Goal: Find specific page/section: Find specific page/section

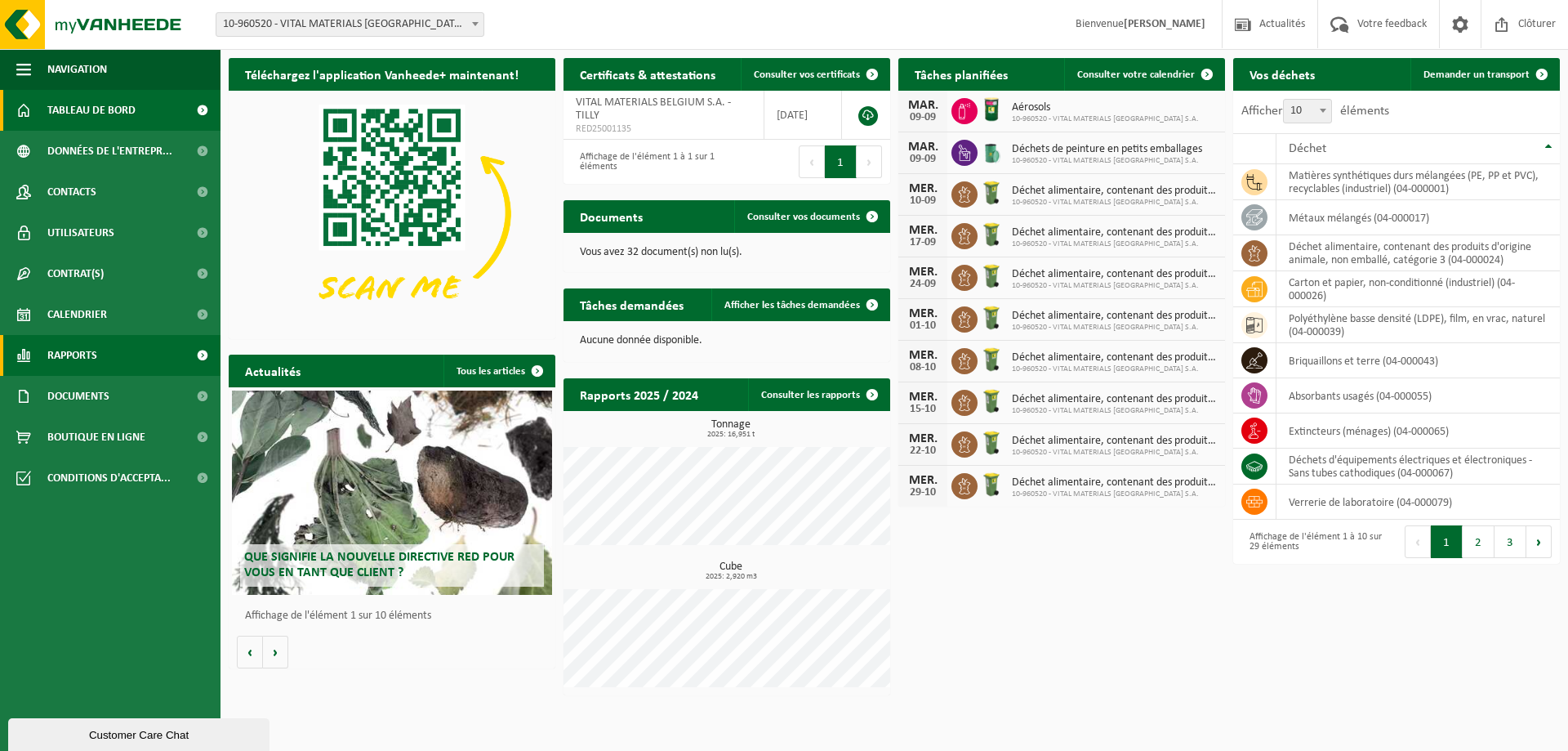
click at [92, 349] on span "Rapports" at bounding box center [72, 355] width 49 height 41
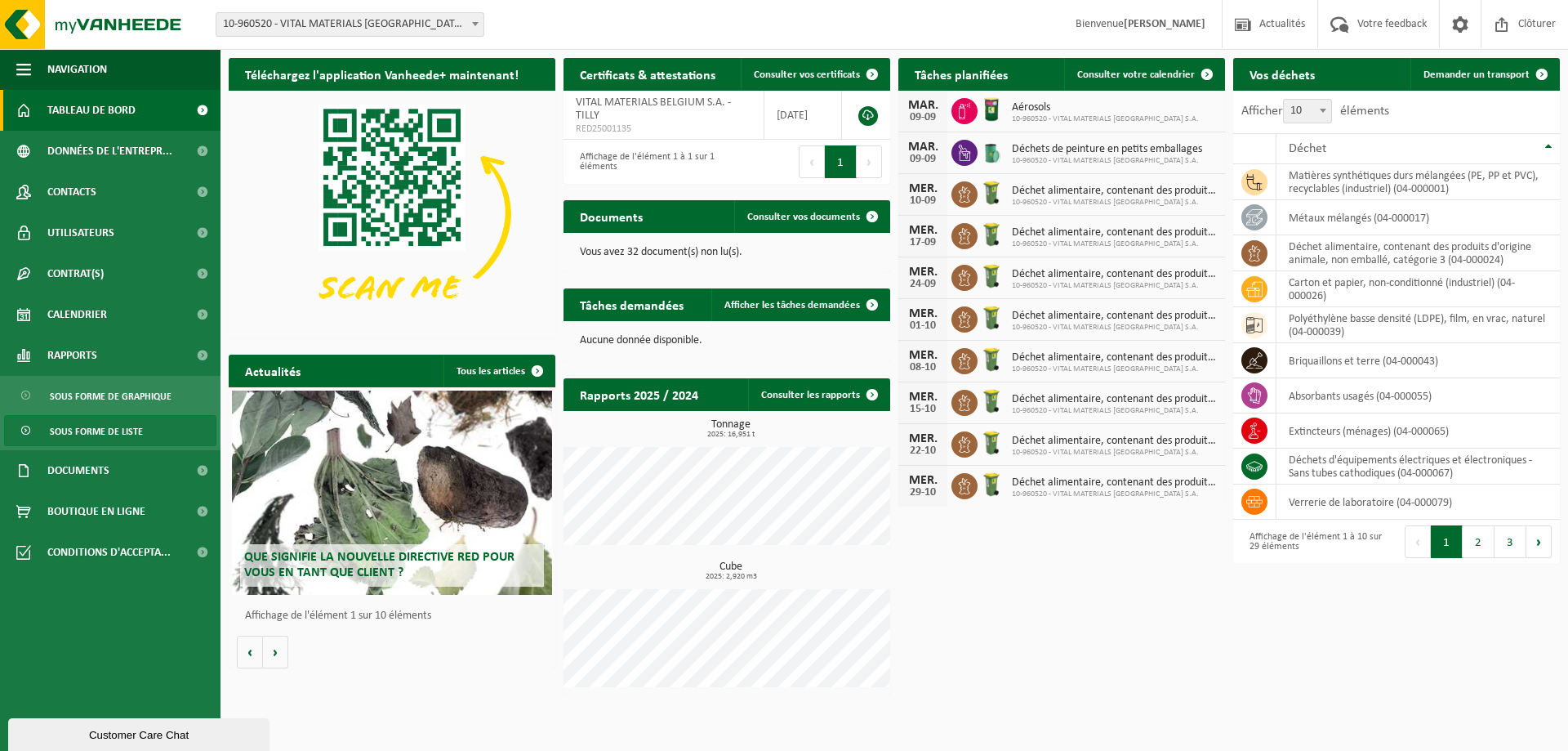
click at [87, 424] on span "Sous forme de liste" at bounding box center [96, 431] width 93 height 31
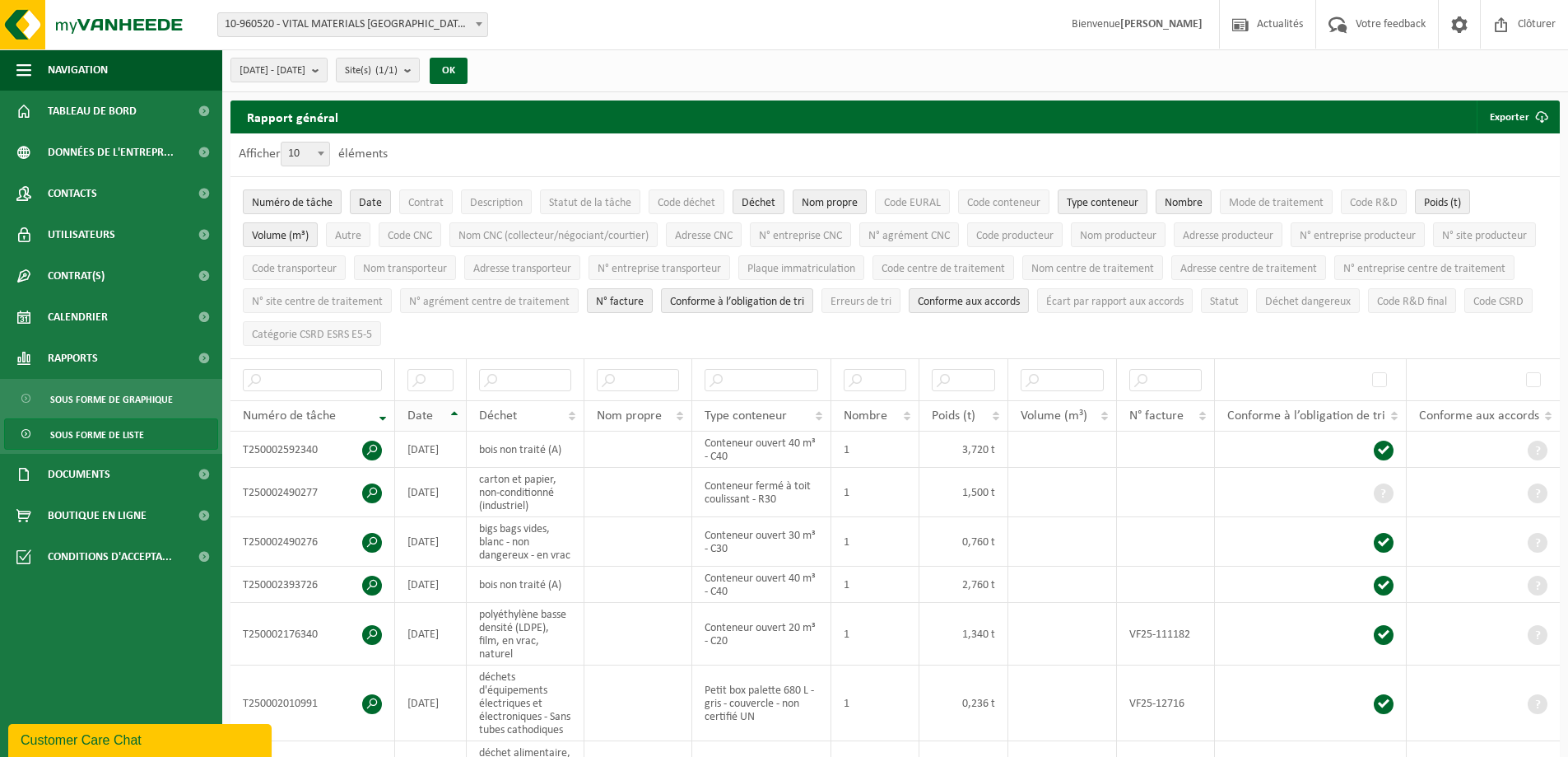
click at [454, 401] on th "Date" at bounding box center [431, 416] width 72 height 31
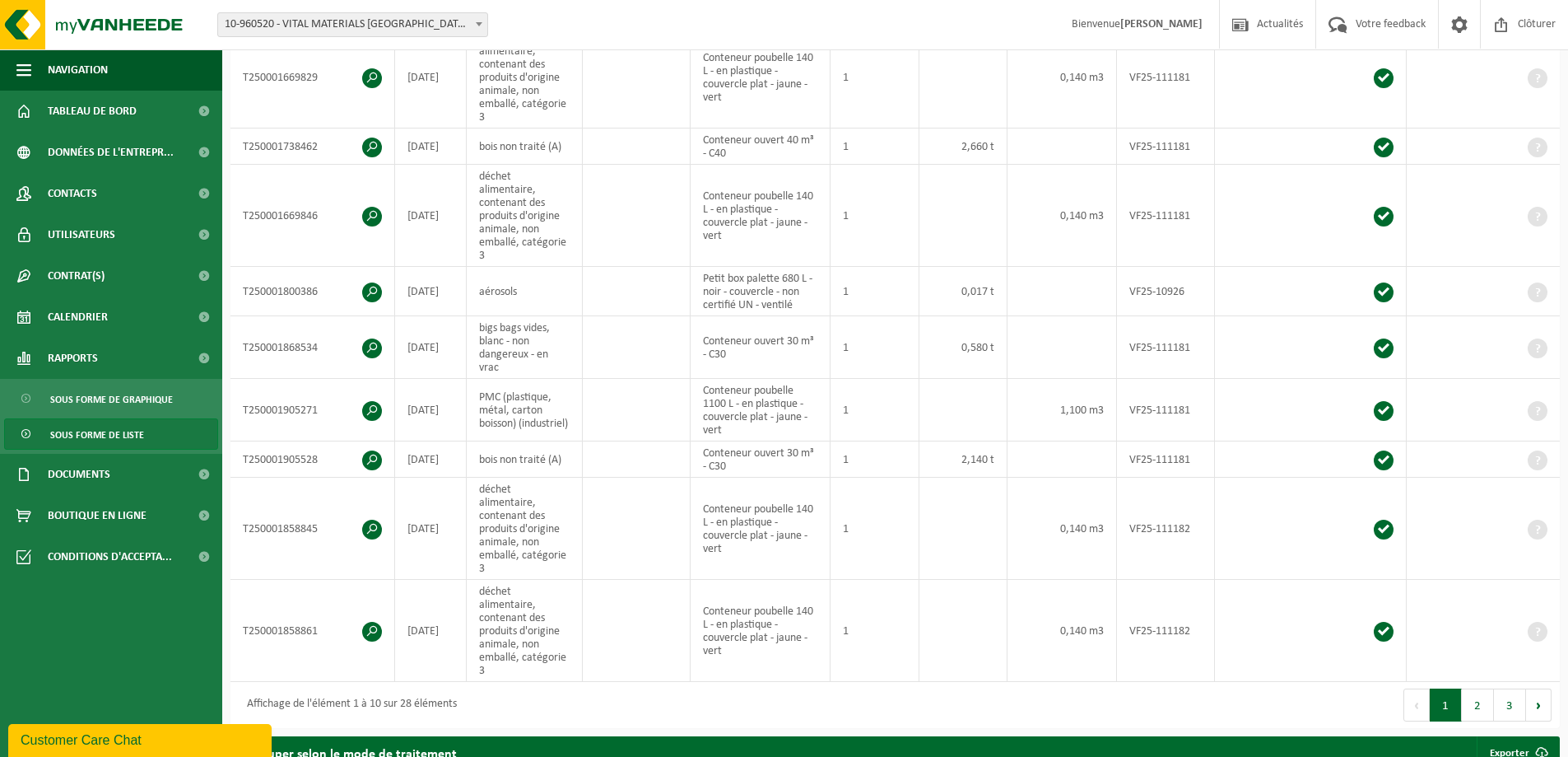
scroll to position [659, 0]
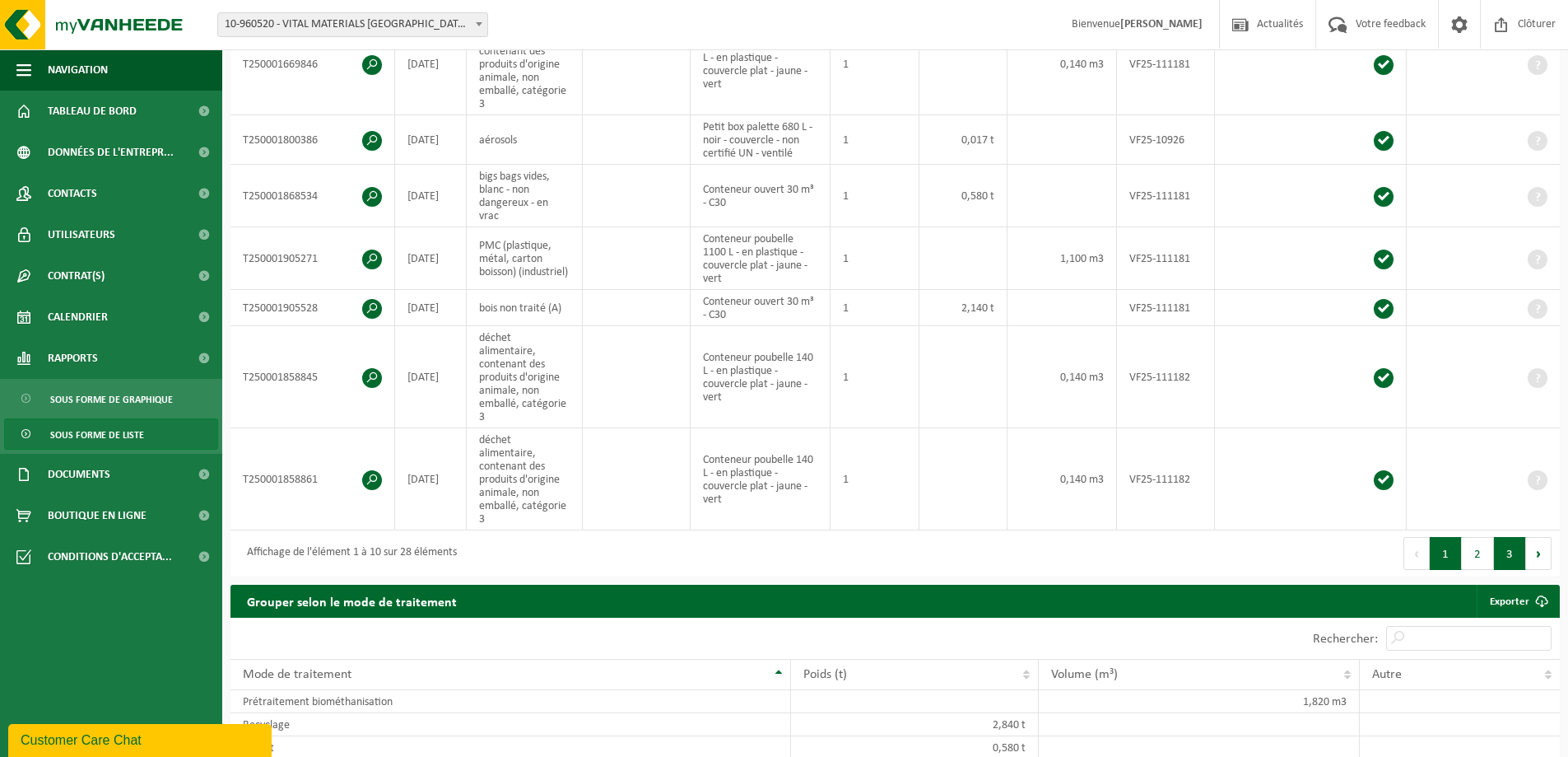
click at [1498, 537] on button "3" at bounding box center [1510, 554] width 32 height 33
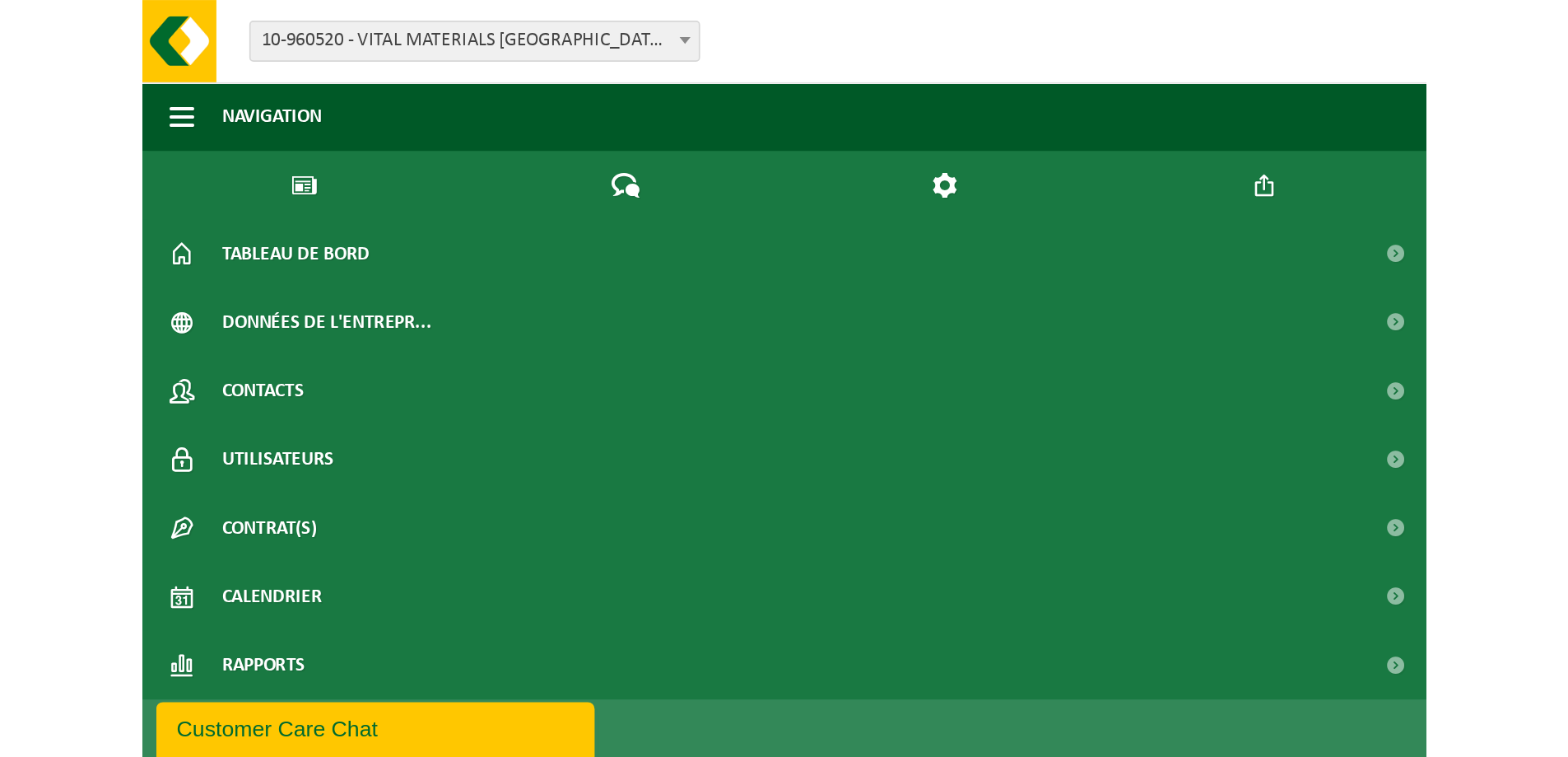
scroll to position [383, 0]
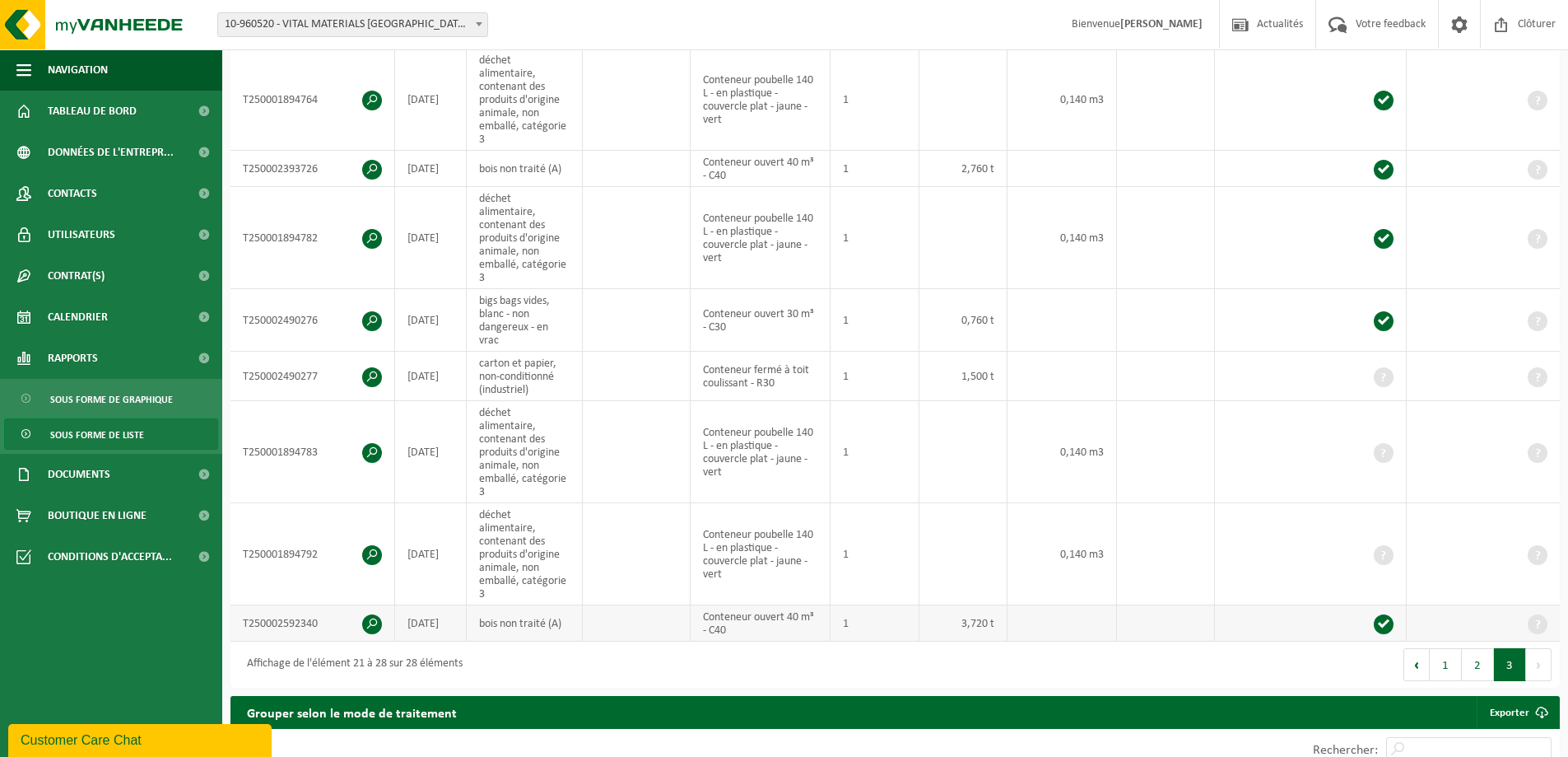
click at [370, 614] on span at bounding box center [371, 623] width 19 height 19
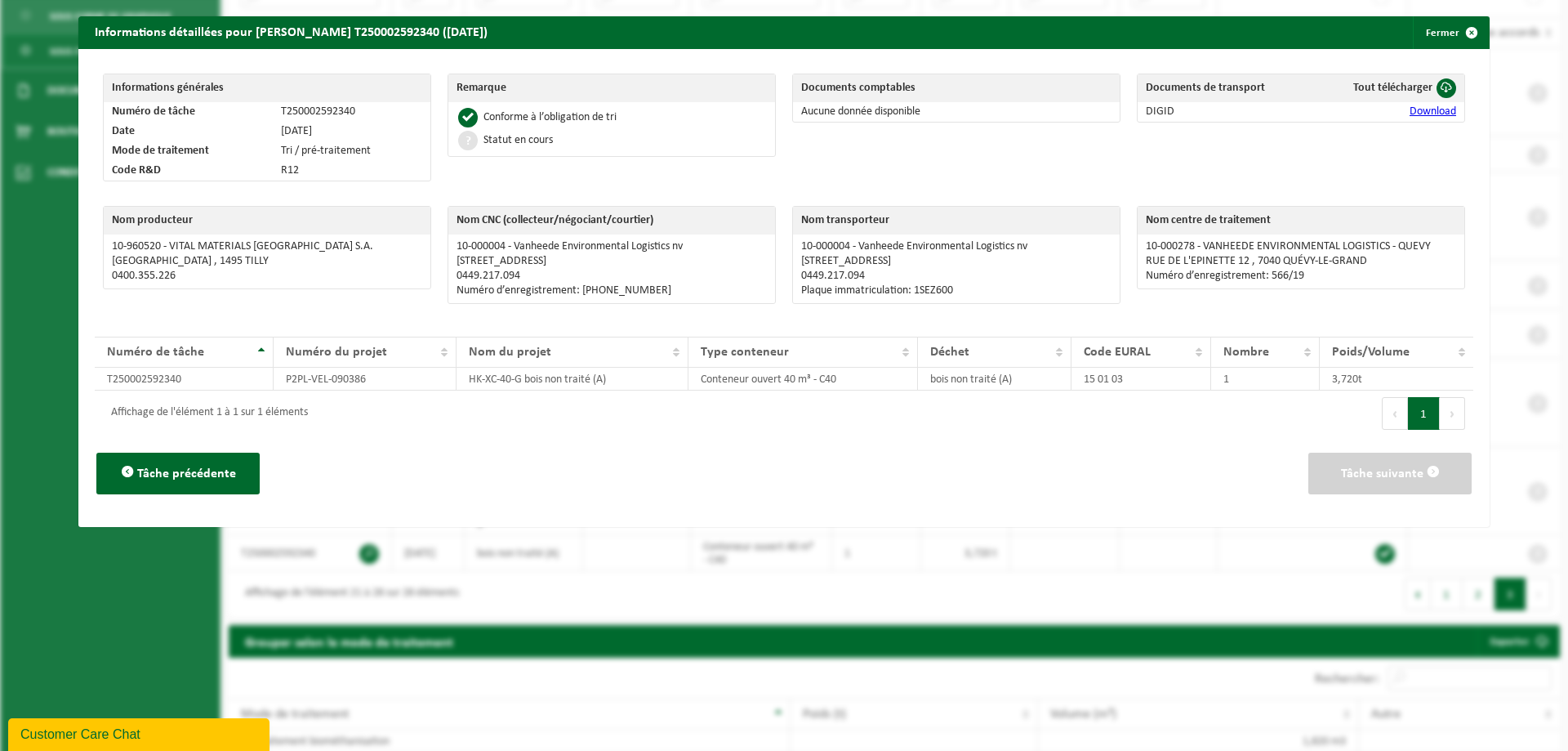
click at [1401, 38] on div "Informations détaillées pour la tâche T250002592340 (05-09-2025) Fermer" at bounding box center [784, 33] width 1411 height 33
click at [1412, 34] on button "Fermer" at bounding box center [1450, 33] width 75 height 33
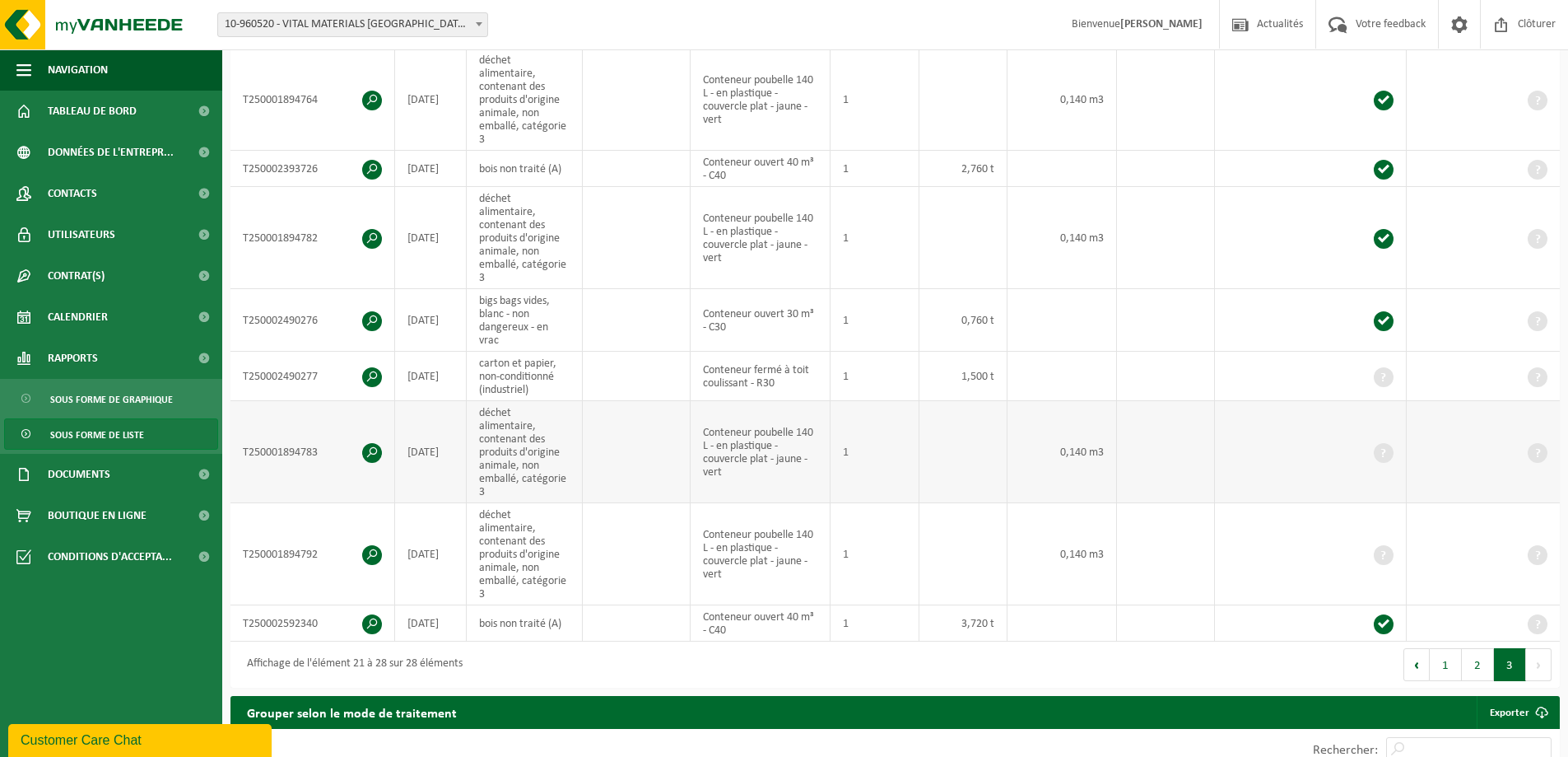
drag, startPoint x: 567, startPoint y: 450, endPoint x: 580, endPoint y: 453, distance: 13.3
drag, startPoint x: 580, startPoint y: 453, endPoint x: 376, endPoint y: 149, distance: 366.1
click at [376, 160] on span at bounding box center [371, 169] width 19 height 19
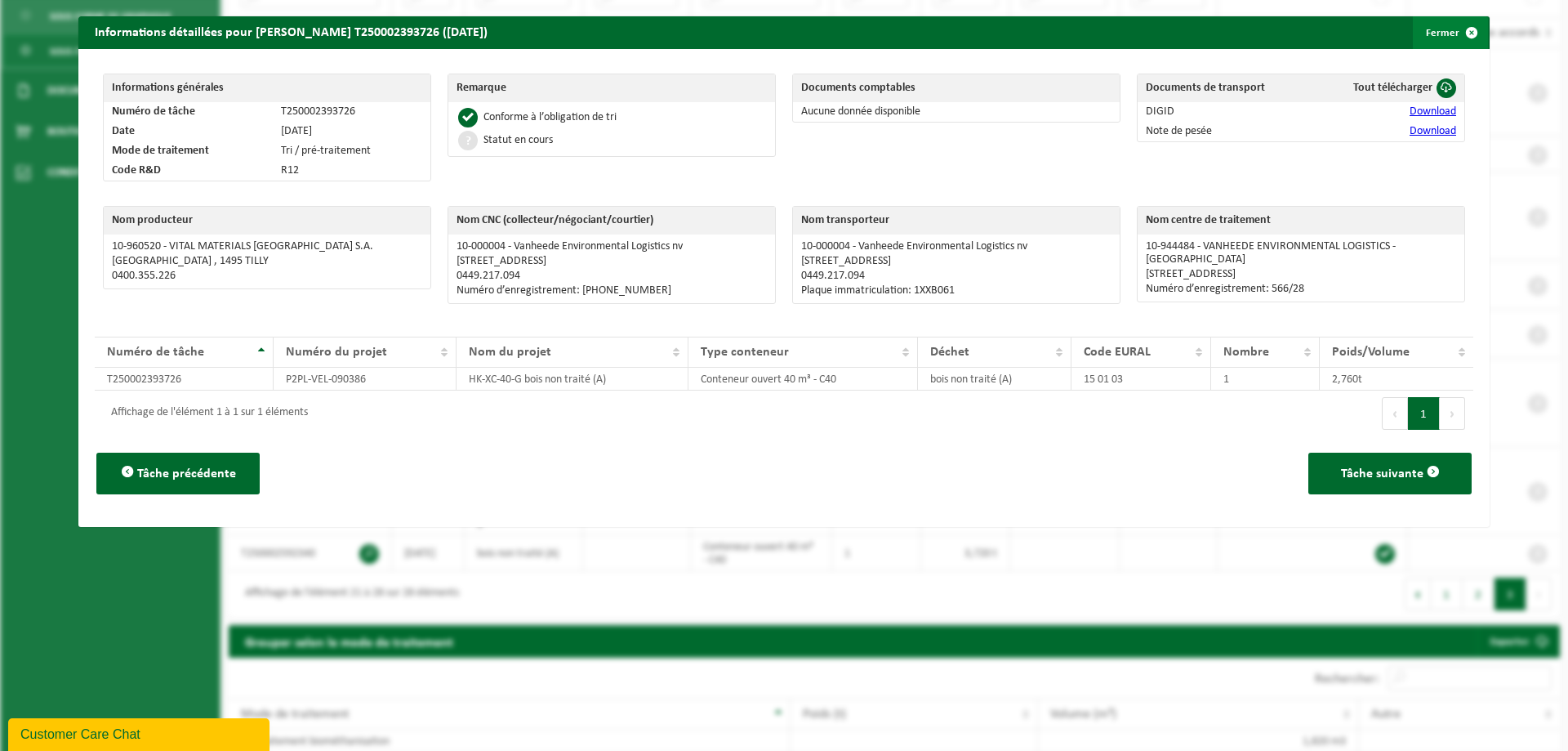
click at [1425, 34] on button "Fermer" at bounding box center [1450, 33] width 75 height 33
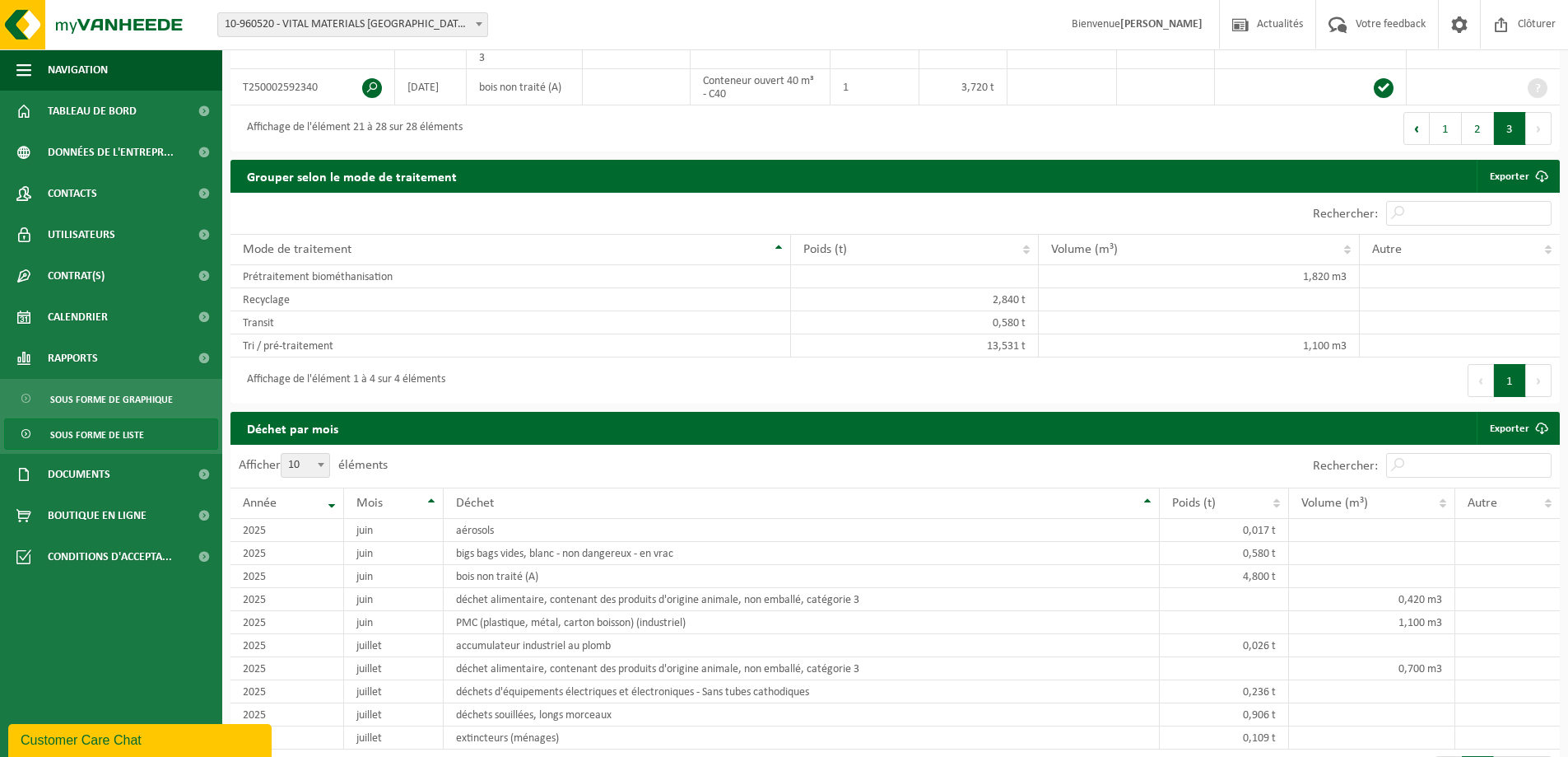
scroll to position [728, 0]
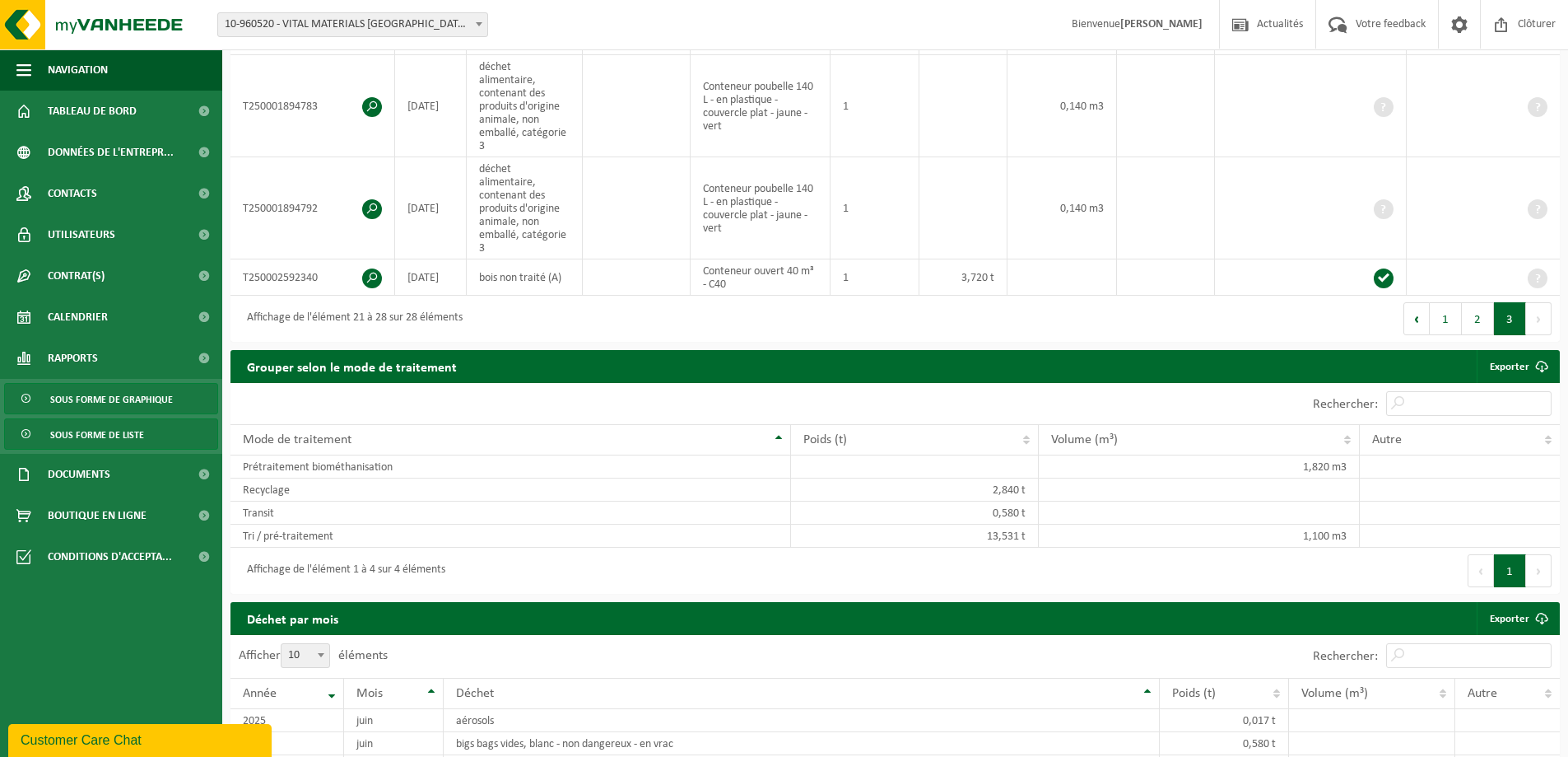
click at [126, 403] on span "Sous forme de graphique" at bounding box center [111, 400] width 123 height 31
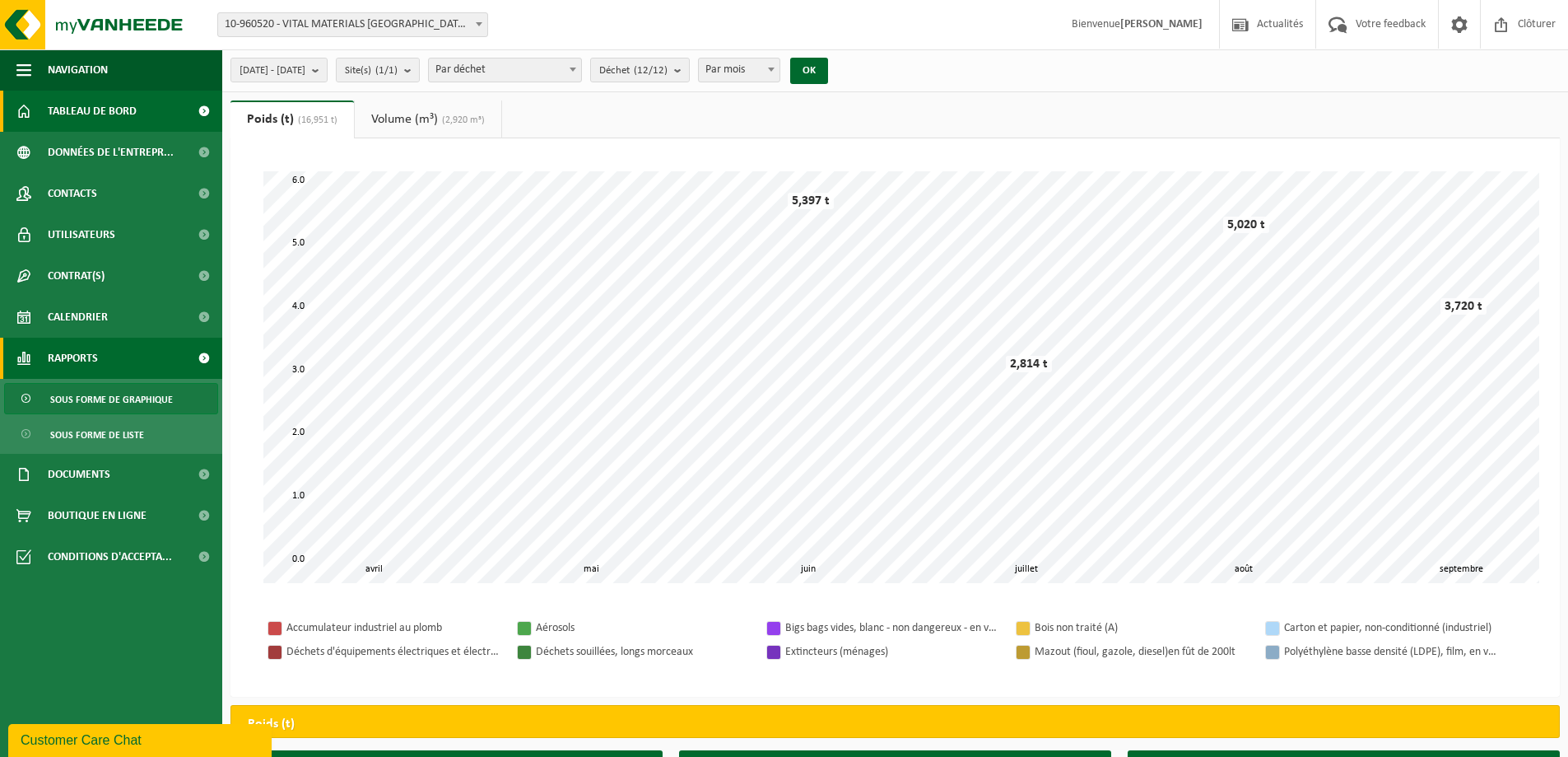
click at [94, 115] on span "Tableau de bord" at bounding box center [92, 111] width 89 height 42
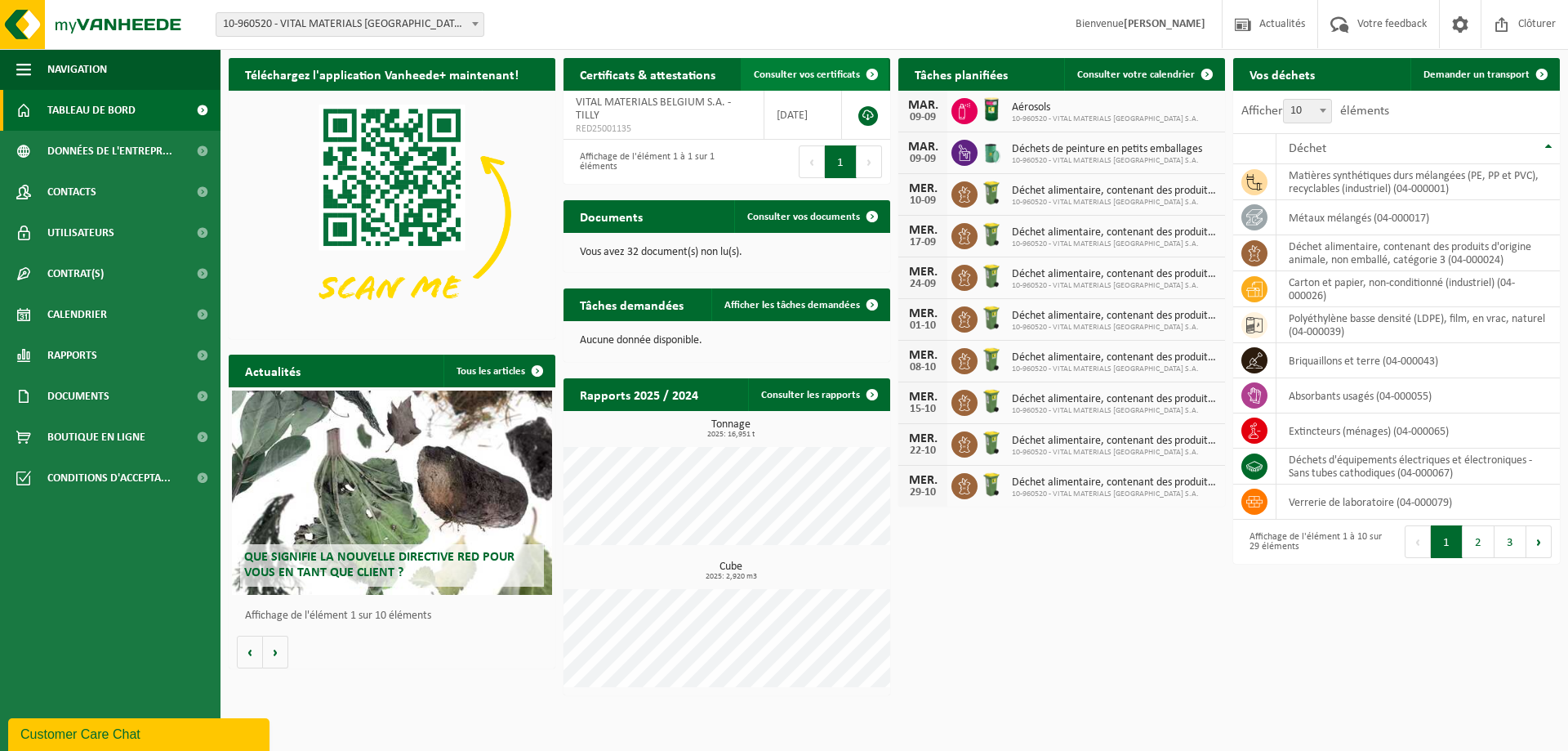
click at [786, 79] on span "Consulter vos certificats" at bounding box center [806, 75] width 106 height 11
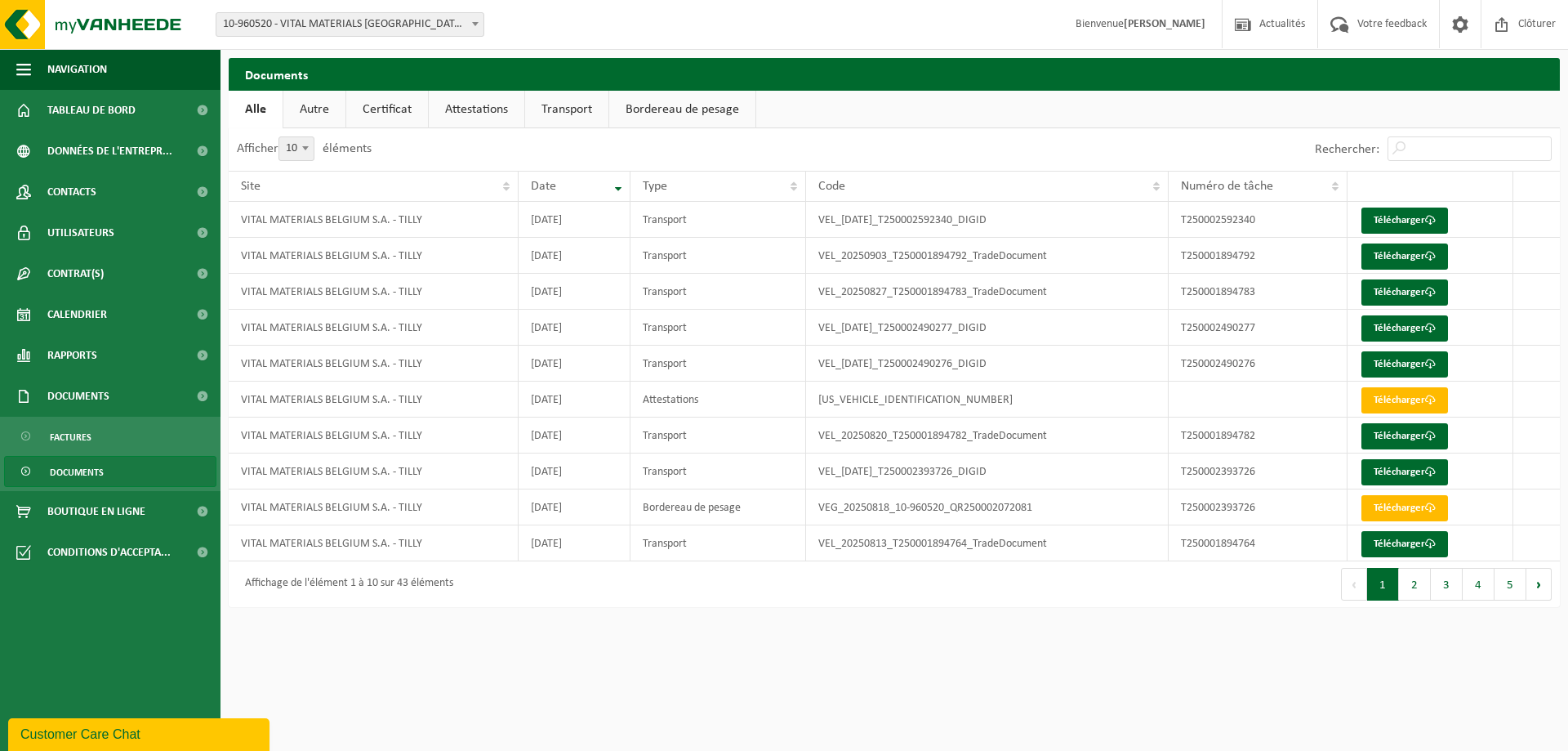
click at [557, 111] on link "Transport" at bounding box center [567, 109] width 83 height 38
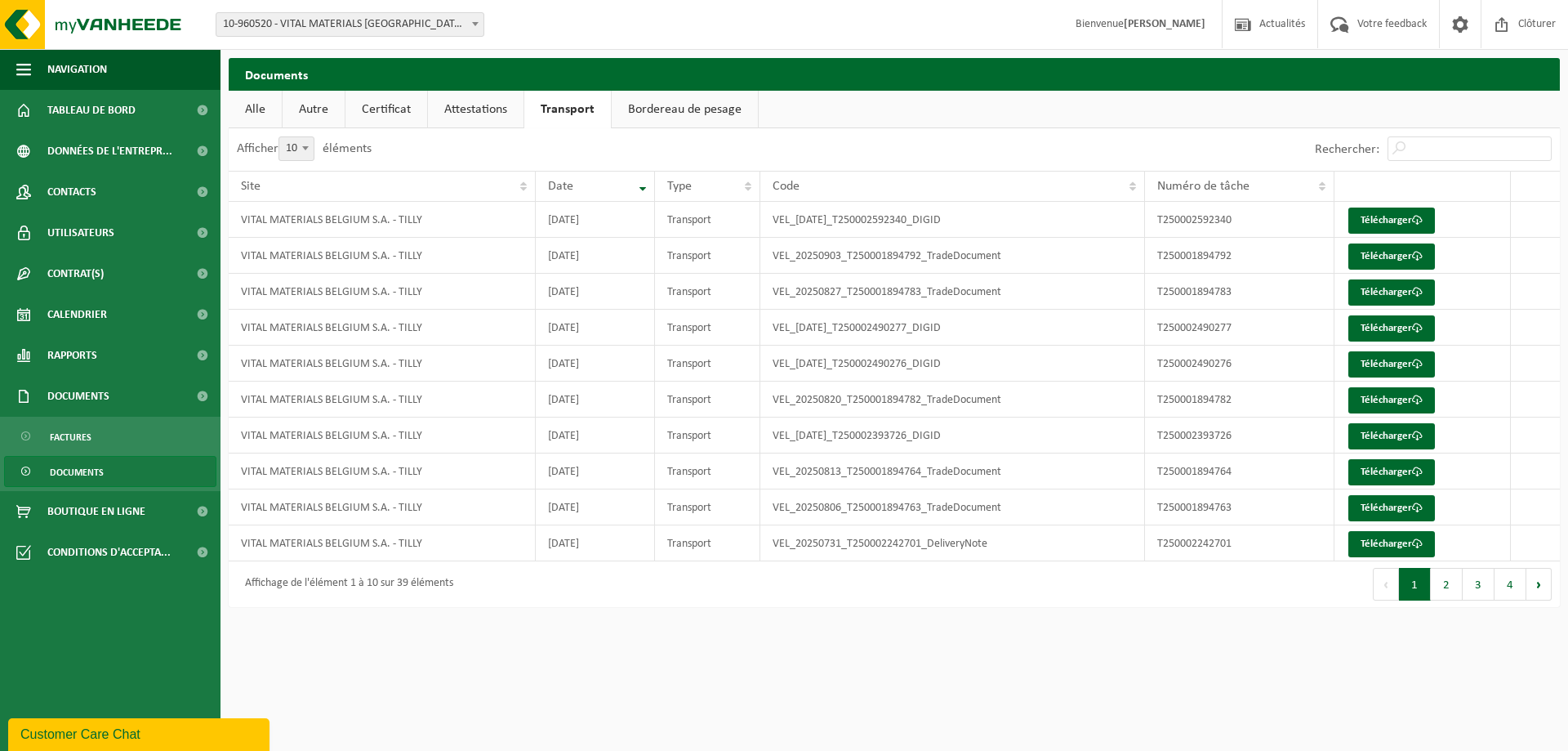
click at [660, 107] on link "Bordereau de pesage" at bounding box center [685, 109] width 146 height 38
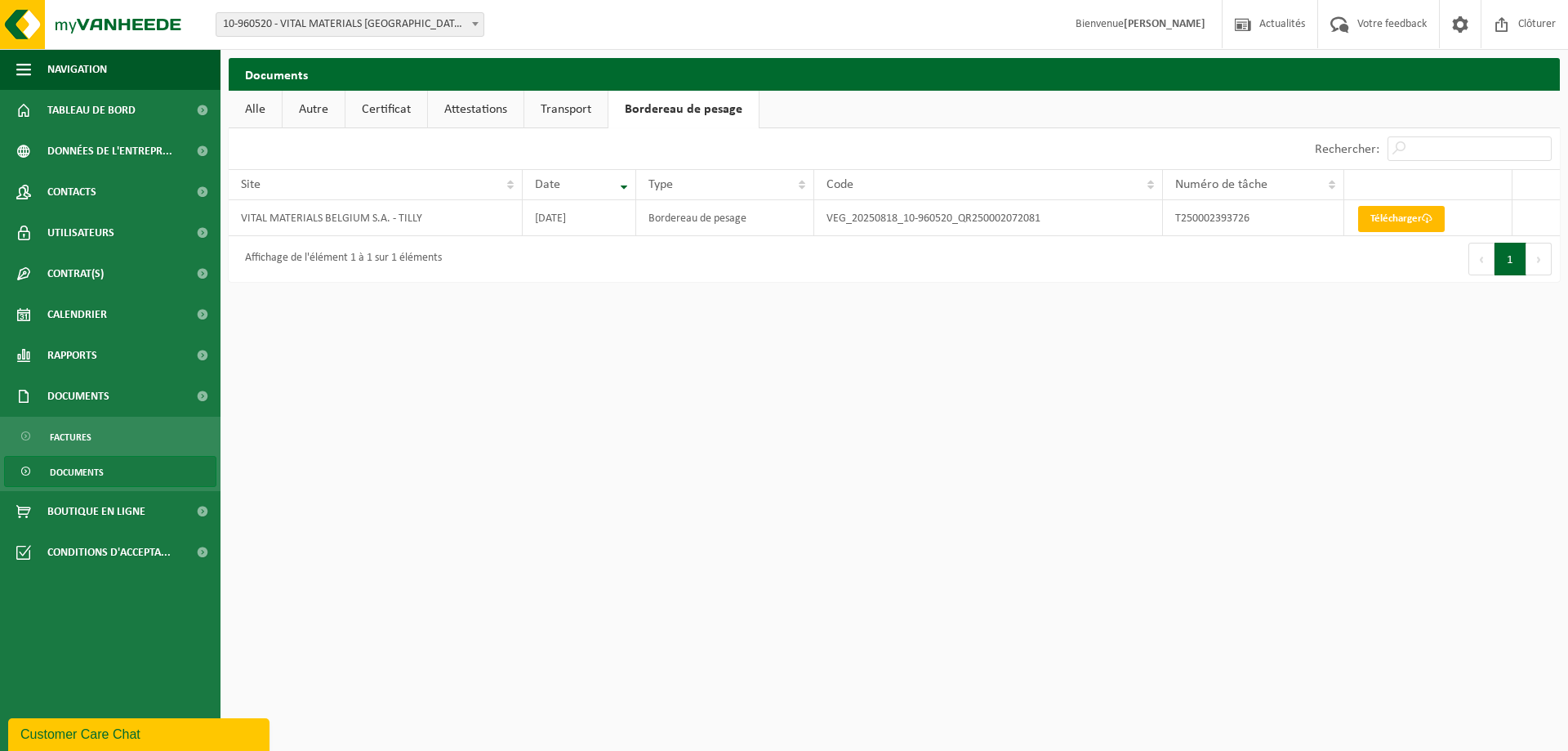
click at [383, 110] on link "Certificat" at bounding box center [385, 109] width 81 height 38
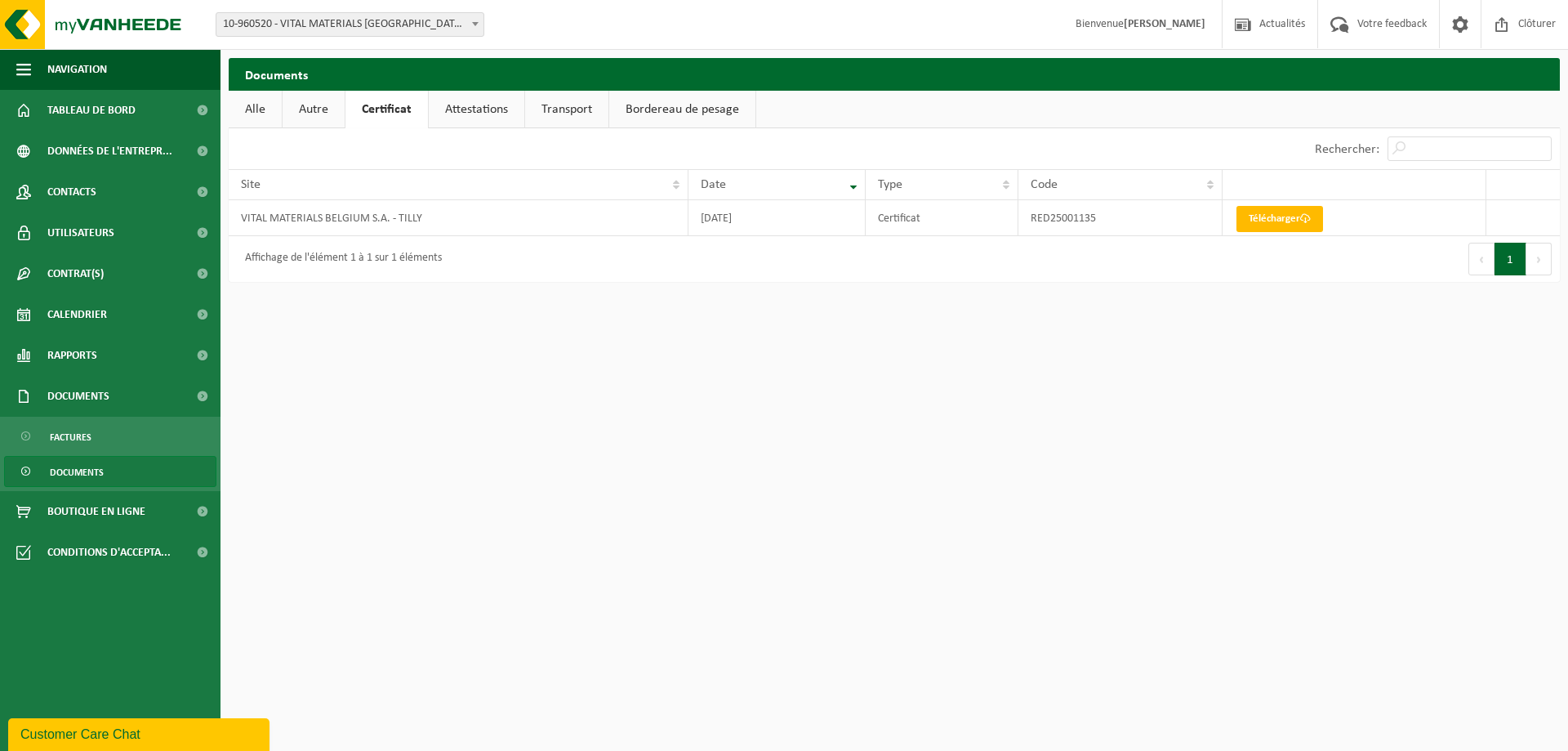
click at [469, 103] on link "Attestations" at bounding box center [476, 109] width 95 height 38
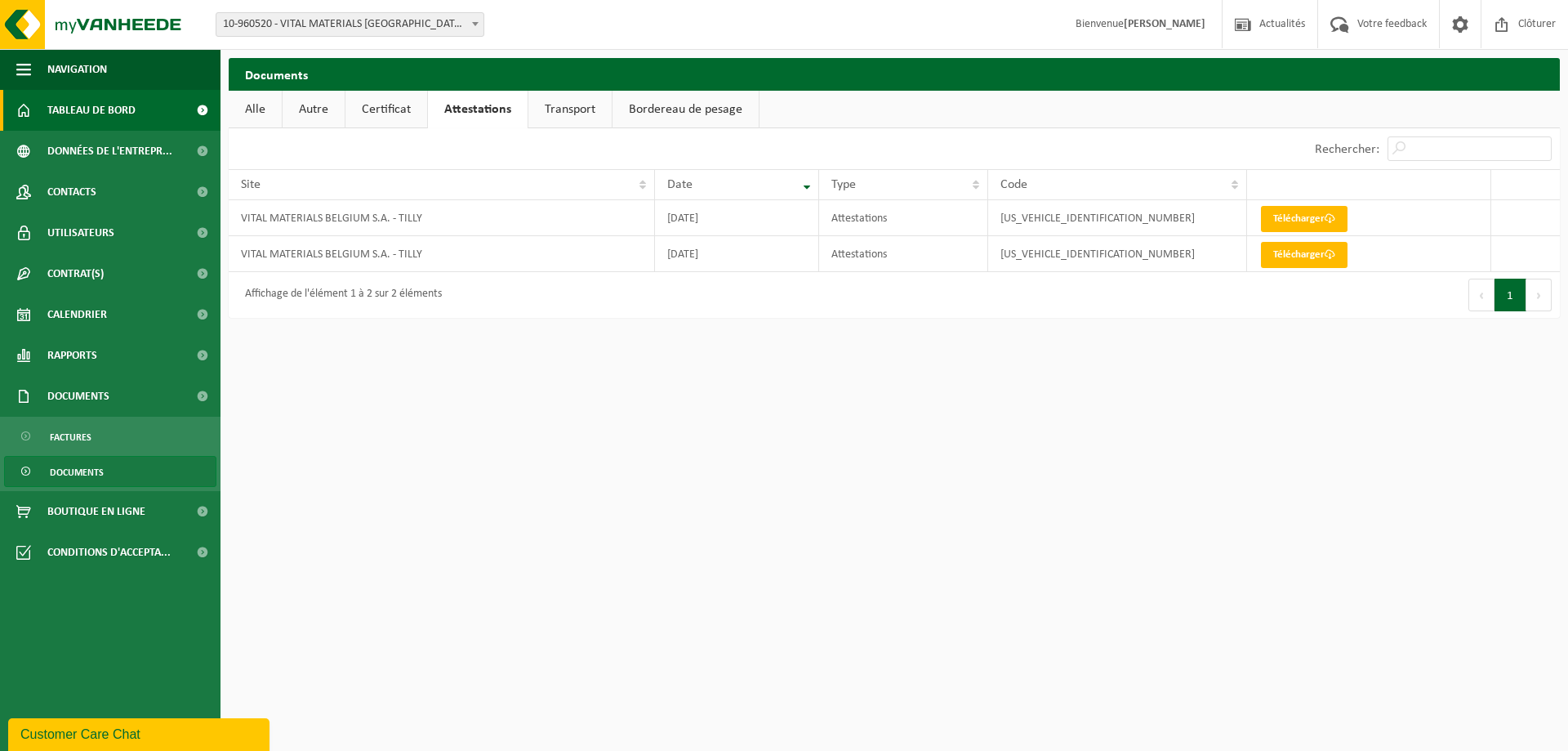
click at [114, 103] on span "Tableau de bord" at bounding box center [92, 110] width 88 height 41
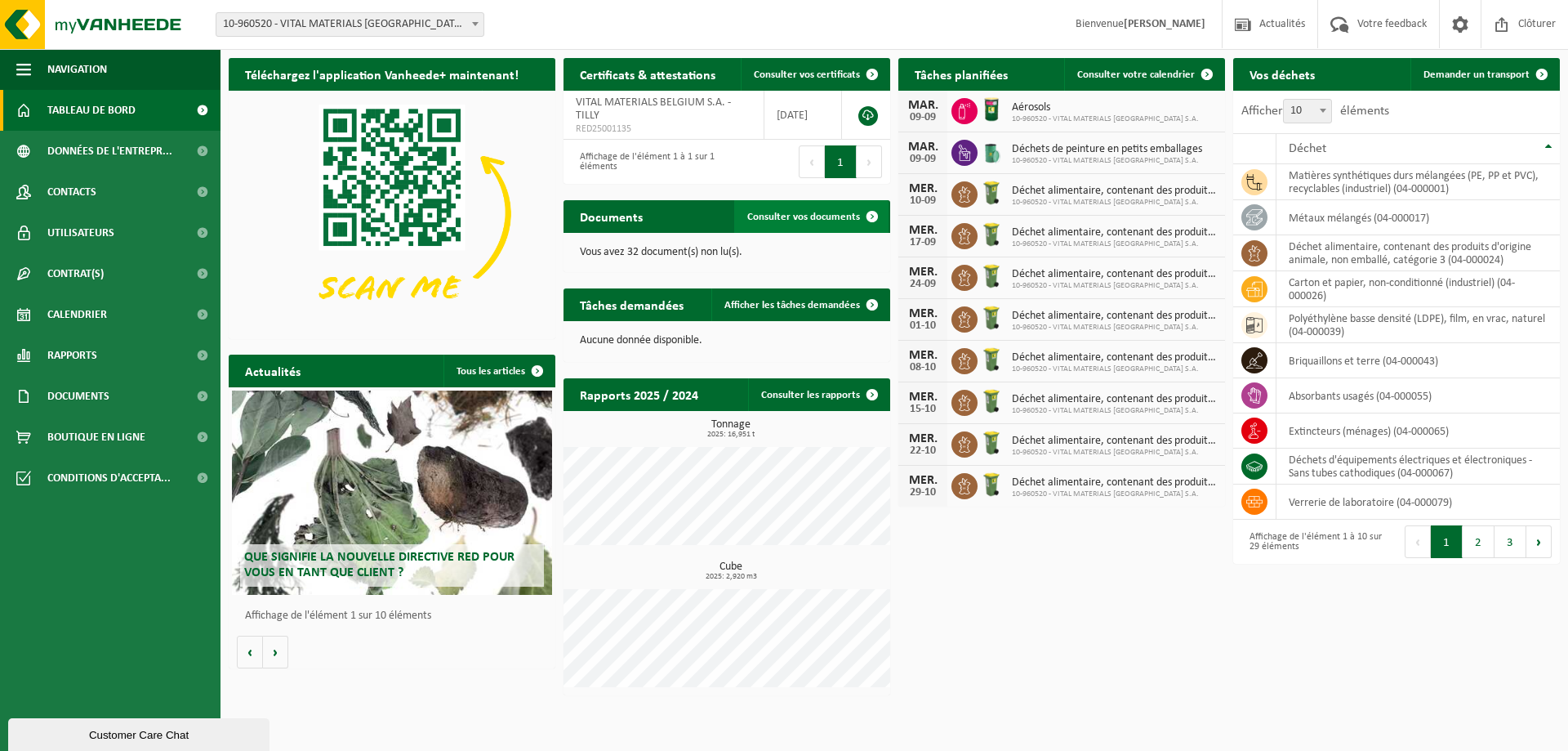
click at [804, 214] on span "Consulter vos documents" at bounding box center [803, 217] width 113 height 11
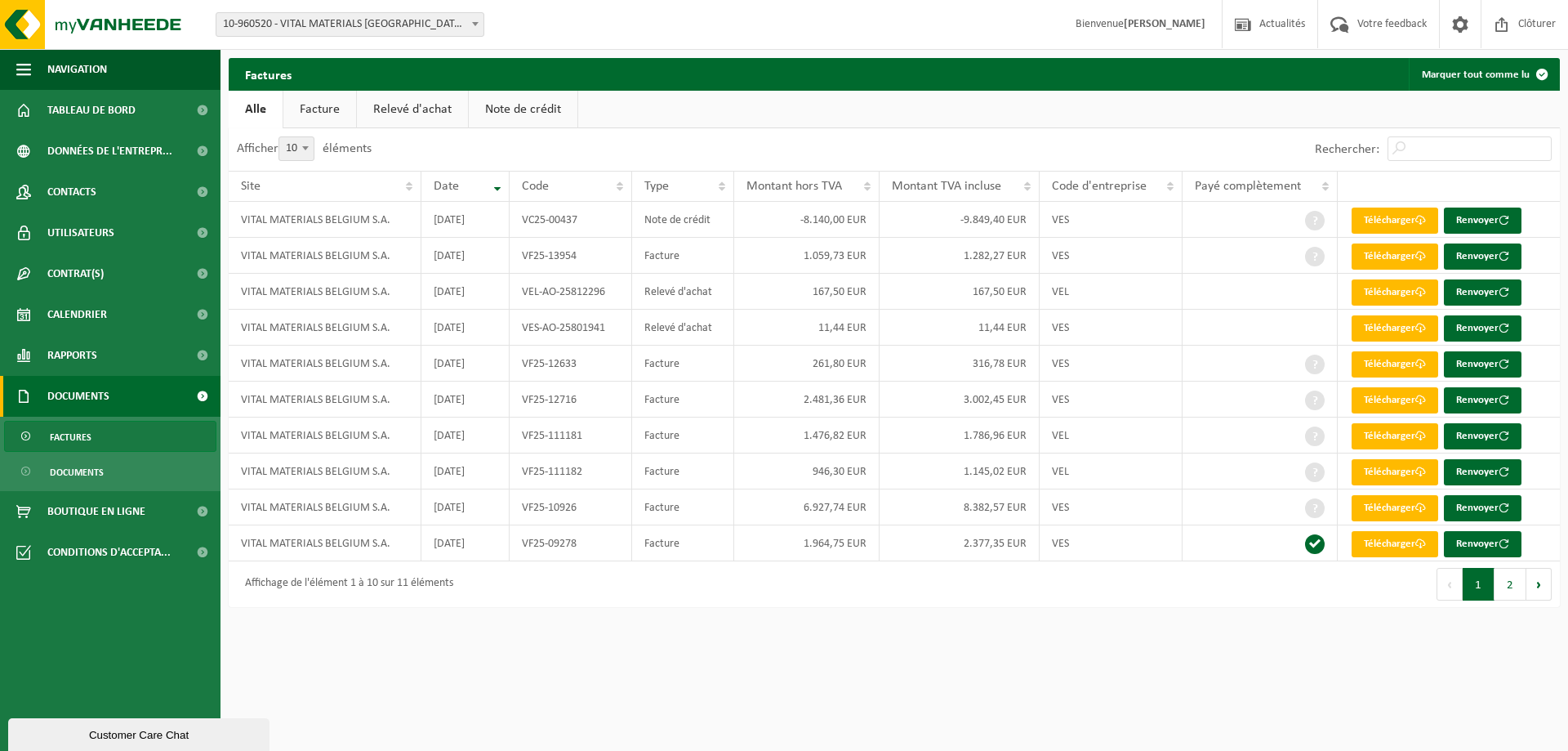
click at [518, 115] on link "Note de crédit" at bounding box center [523, 109] width 109 height 38
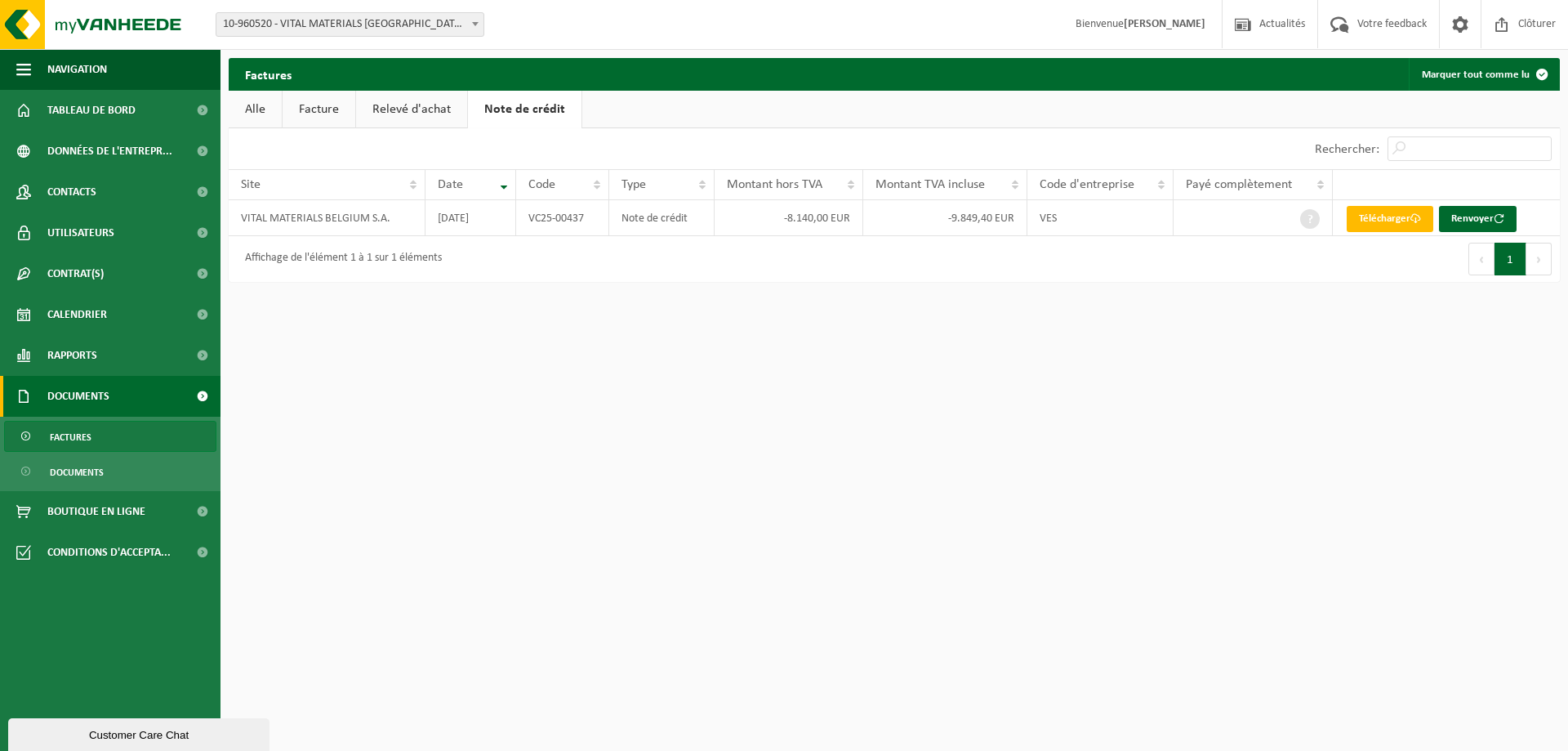
click at [436, 114] on link "Relevé d'achat" at bounding box center [411, 109] width 111 height 38
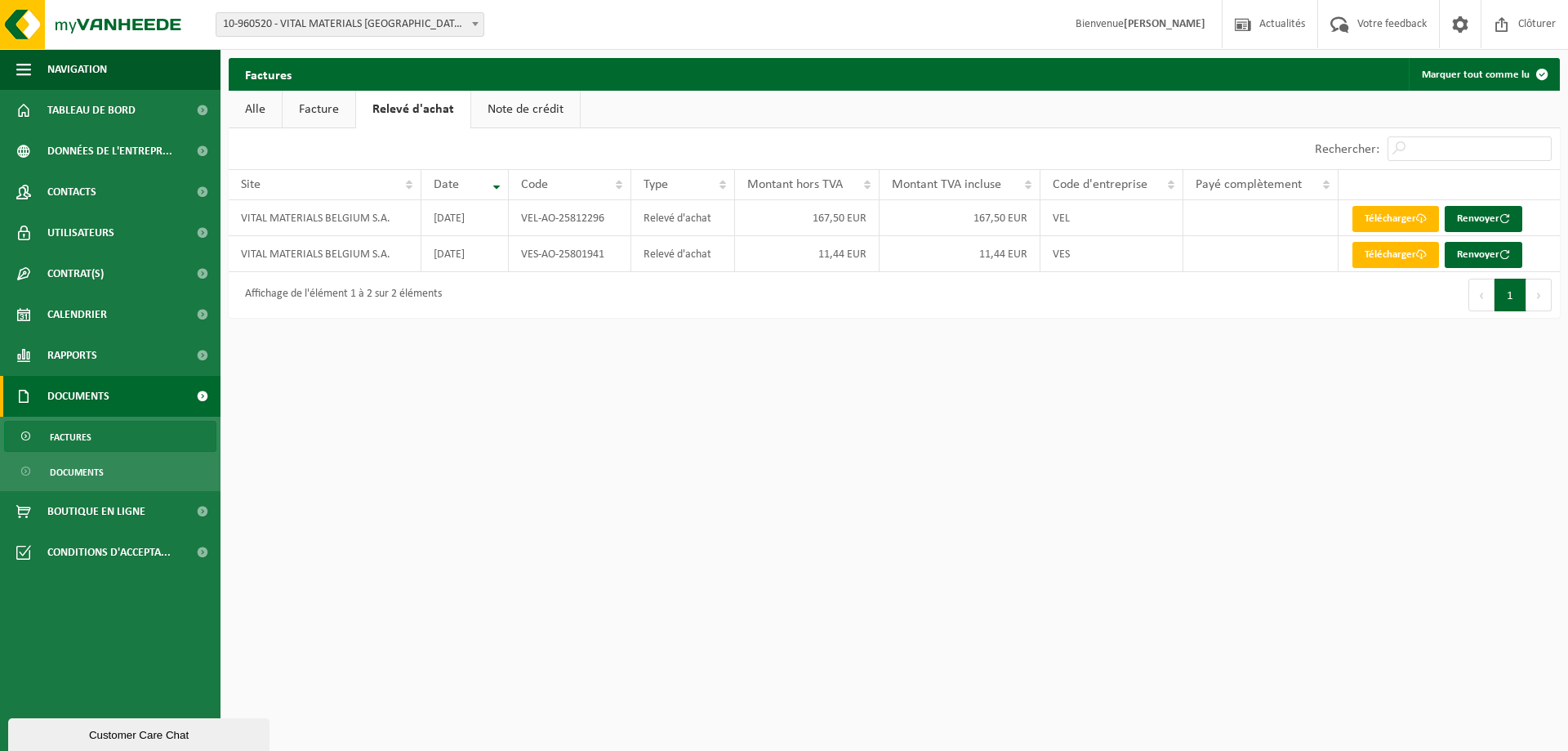
click at [301, 108] on link "Facture" at bounding box center [319, 109] width 72 height 38
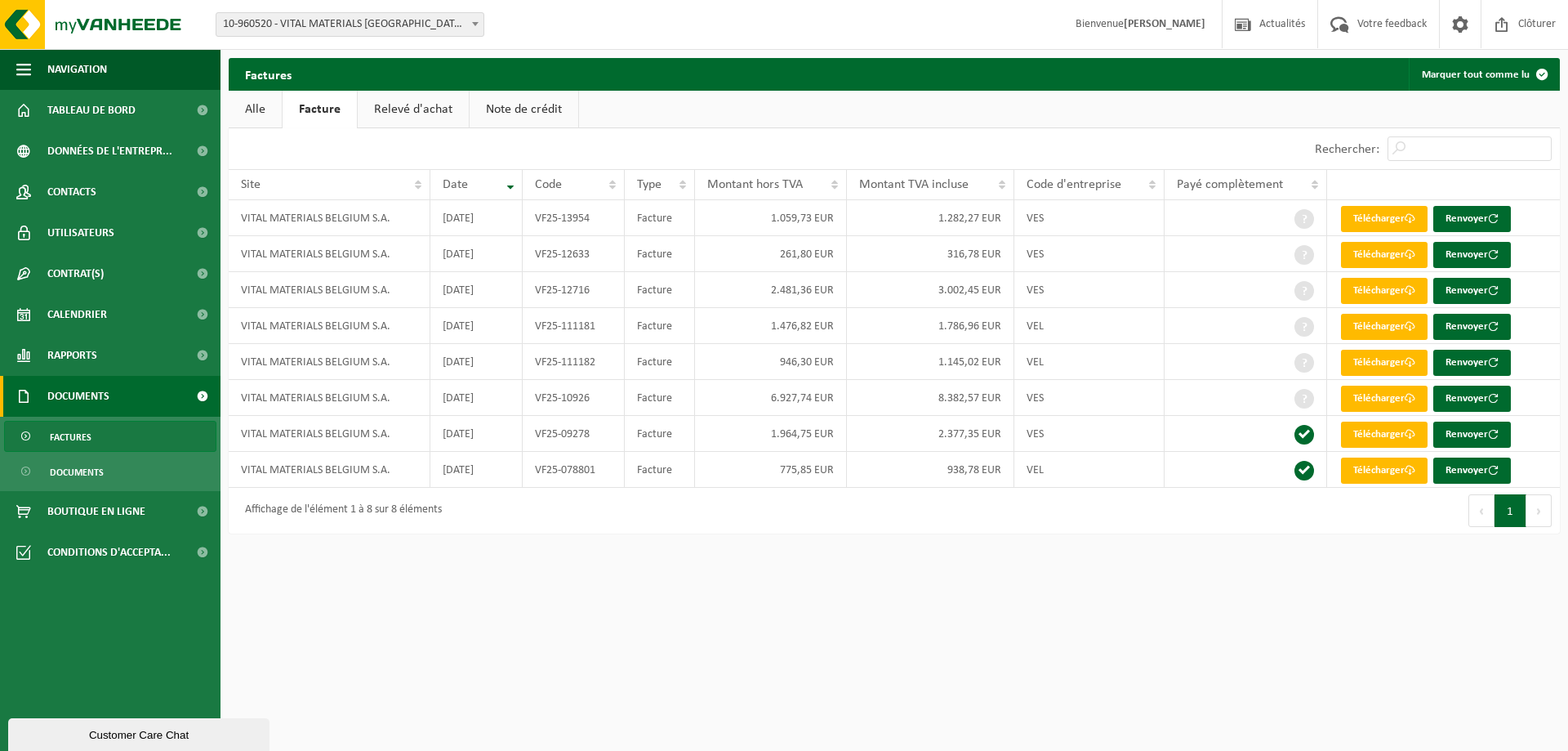
click at [253, 116] on link "Alle" at bounding box center [255, 109] width 53 height 38
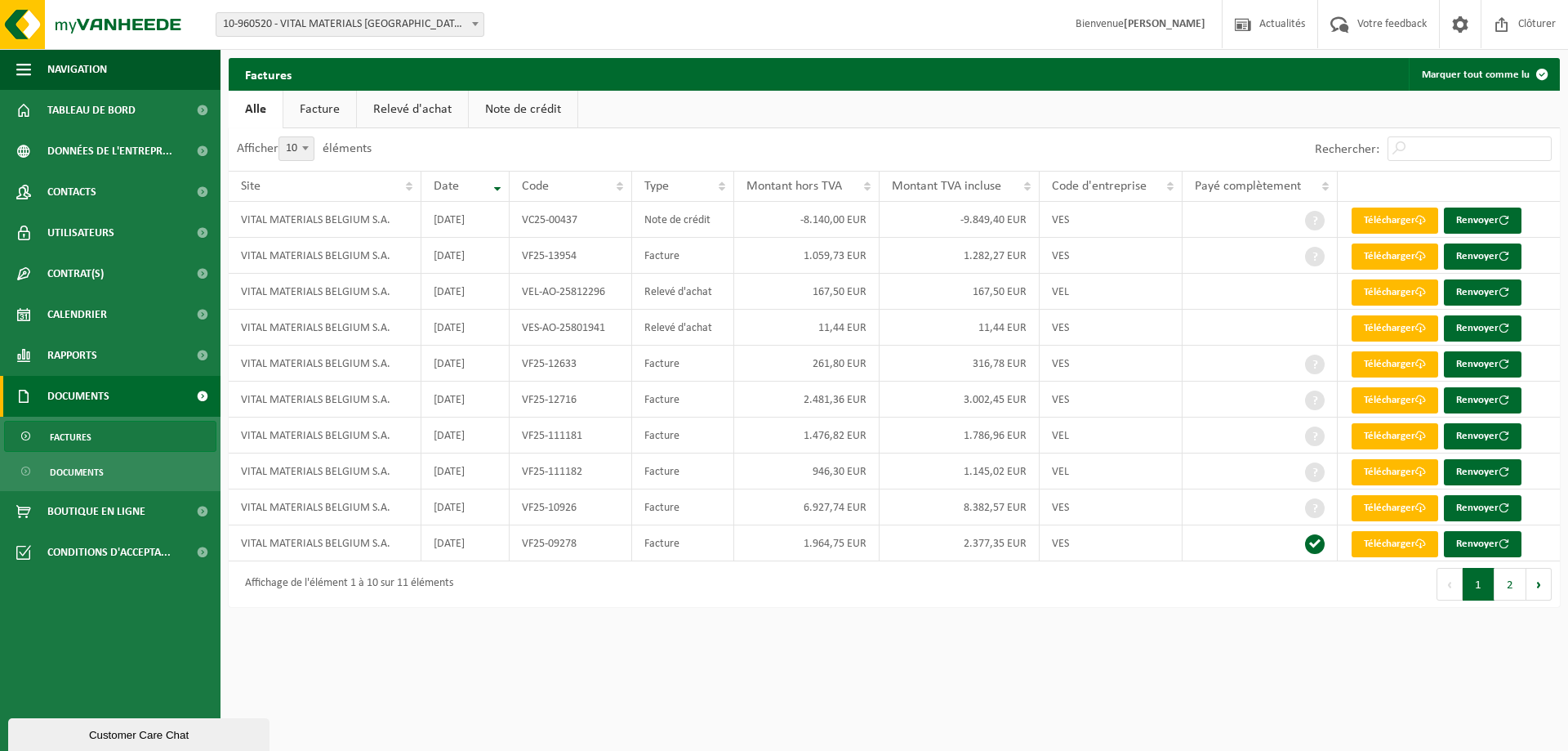
click at [298, 103] on link "Facture" at bounding box center [319, 109] width 72 height 38
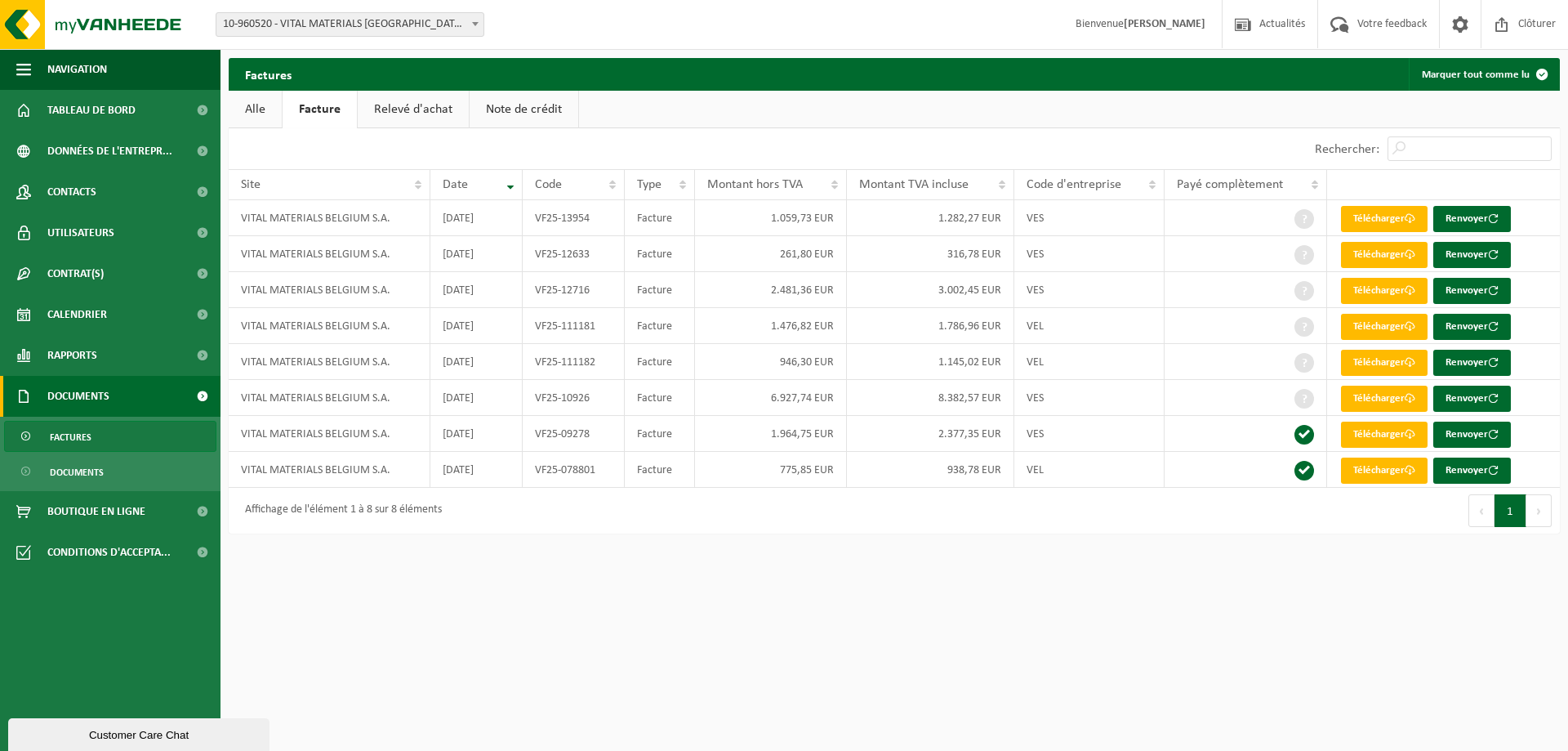
click at [73, 392] on span "Documents" at bounding box center [79, 396] width 62 height 41
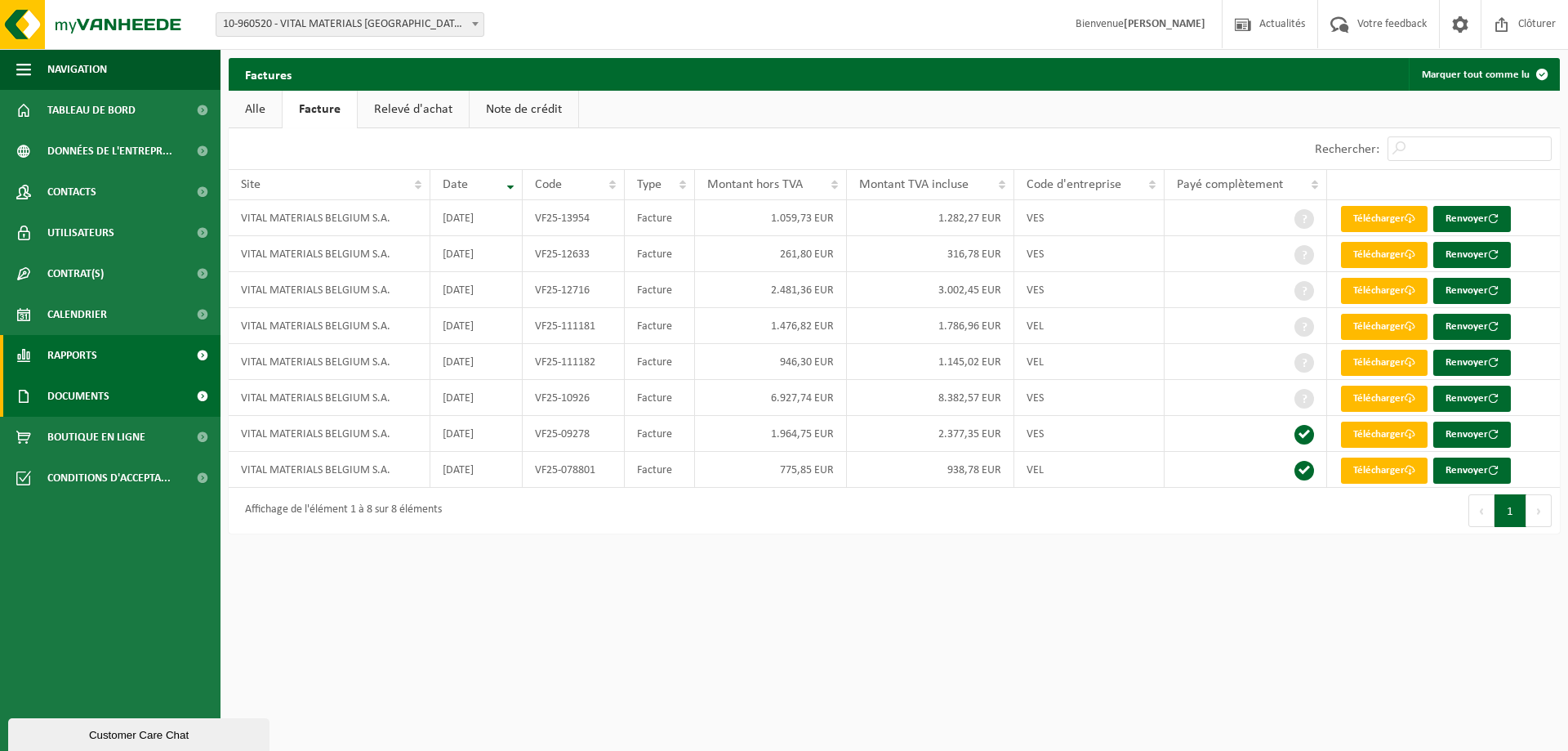
click at [84, 343] on span "Rapports" at bounding box center [72, 355] width 49 height 41
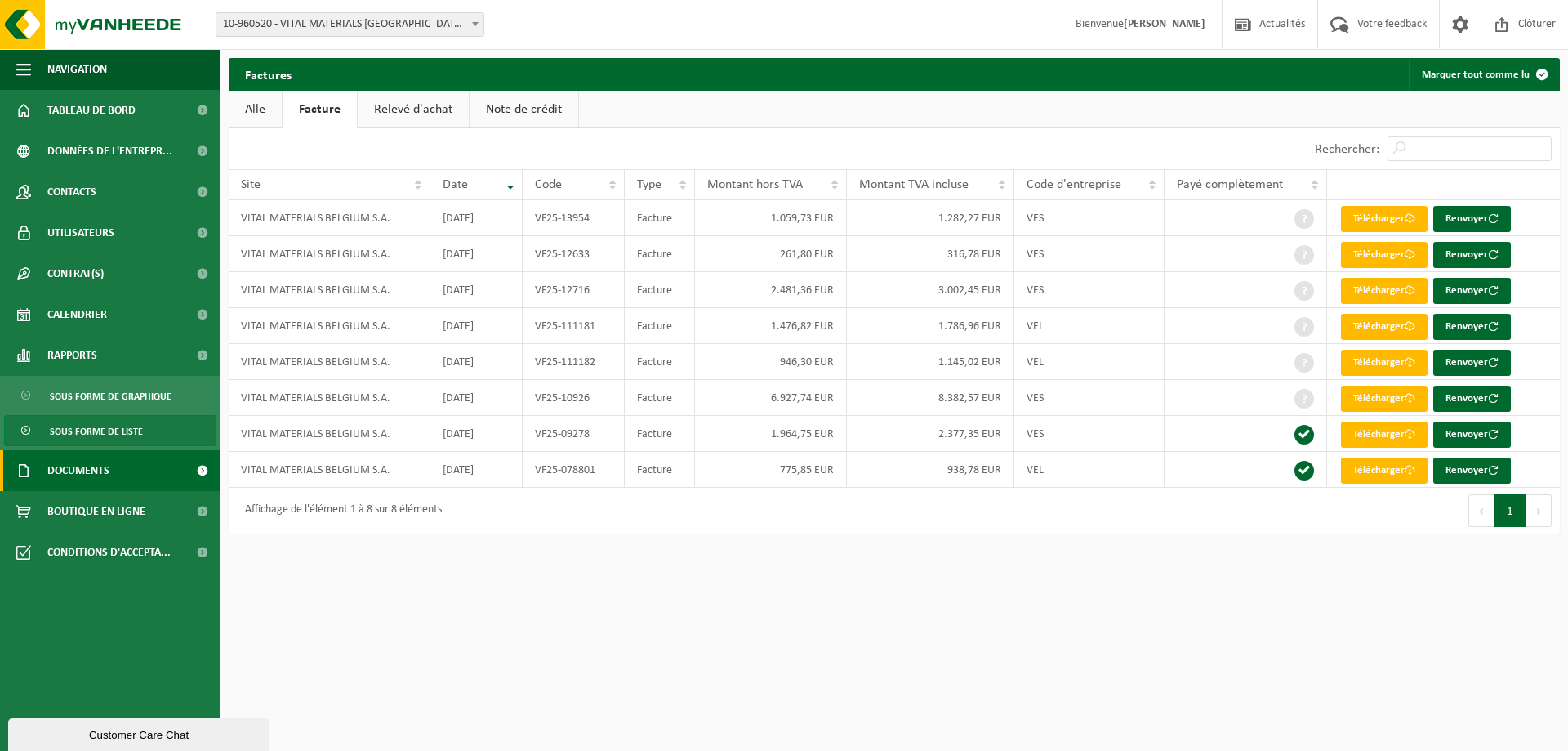
click at [103, 429] on span "Sous forme de liste" at bounding box center [96, 431] width 93 height 31
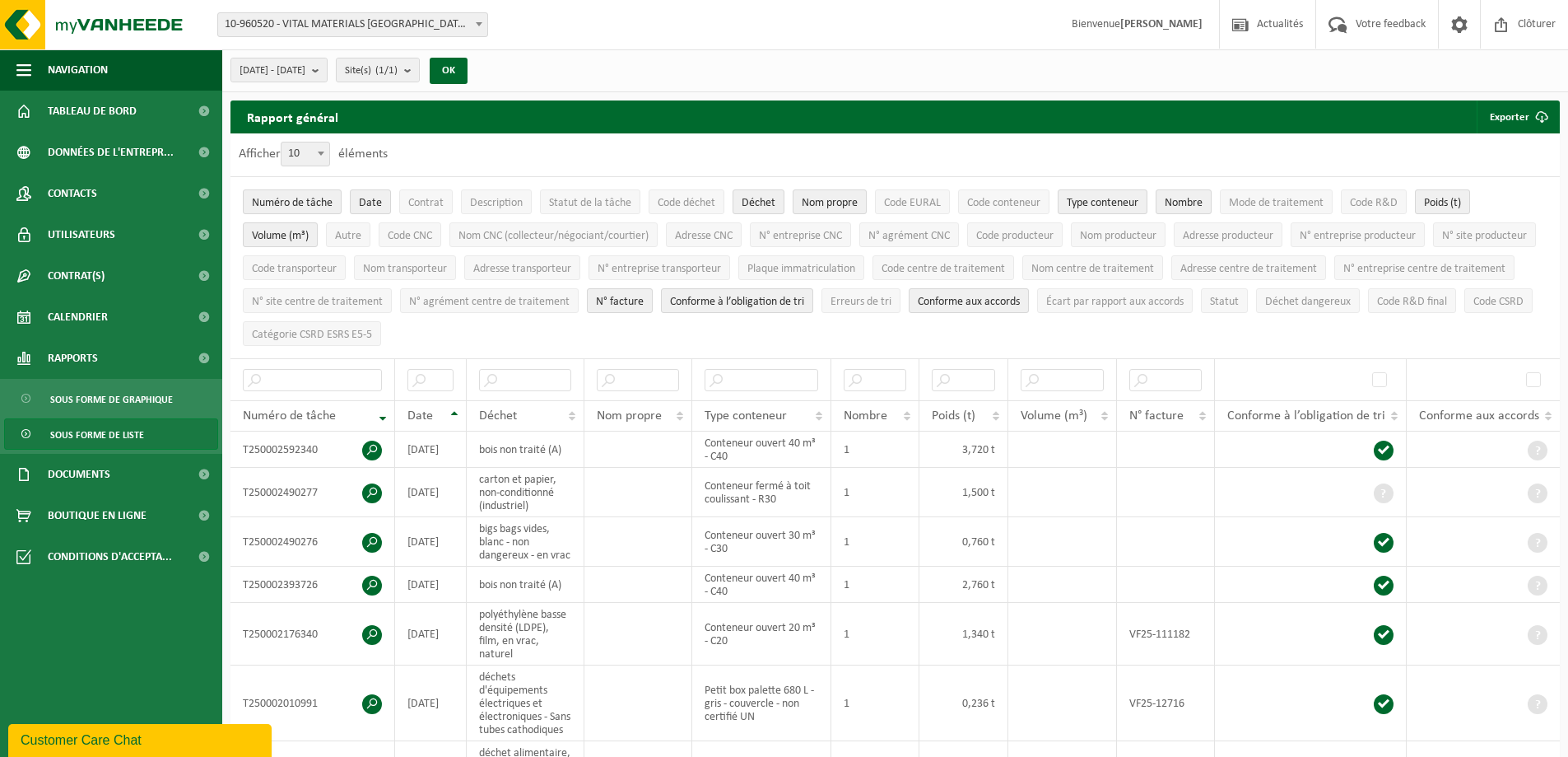
click at [452, 405] on th "Date" at bounding box center [431, 416] width 72 height 31
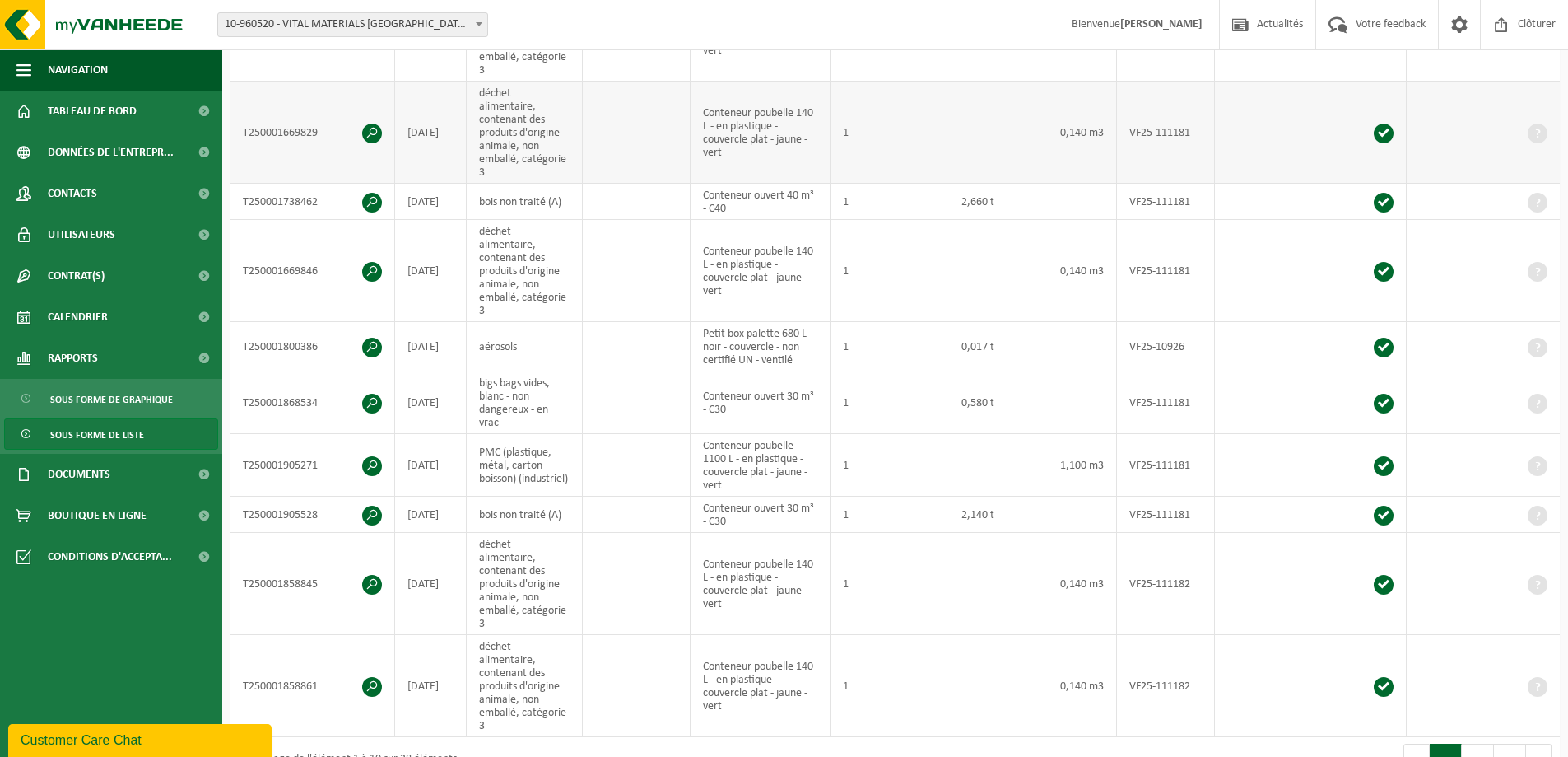
scroll to position [494, 0]
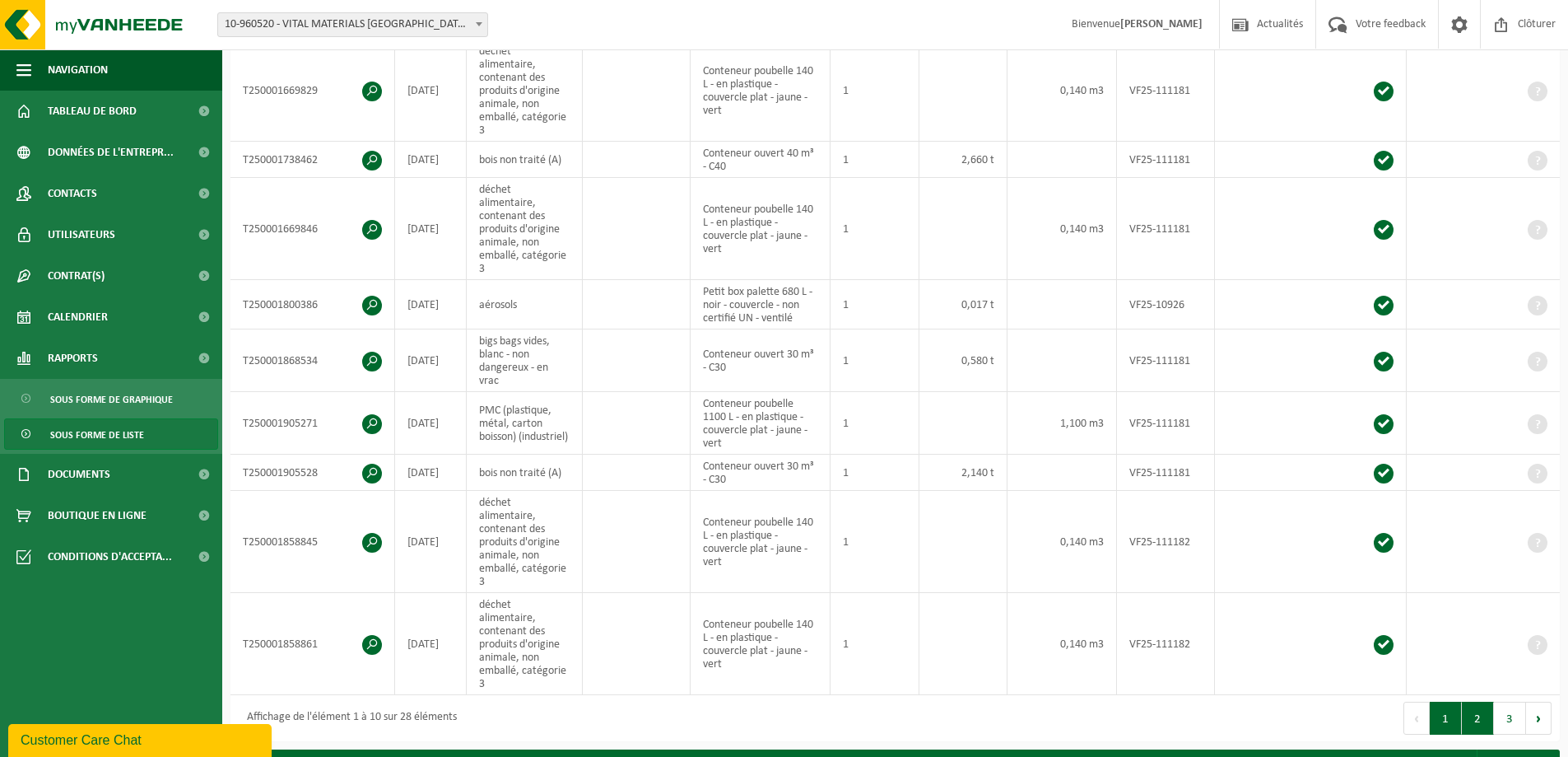
click at [1485, 702] on button "2" at bounding box center [1478, 718] width 32 height 33
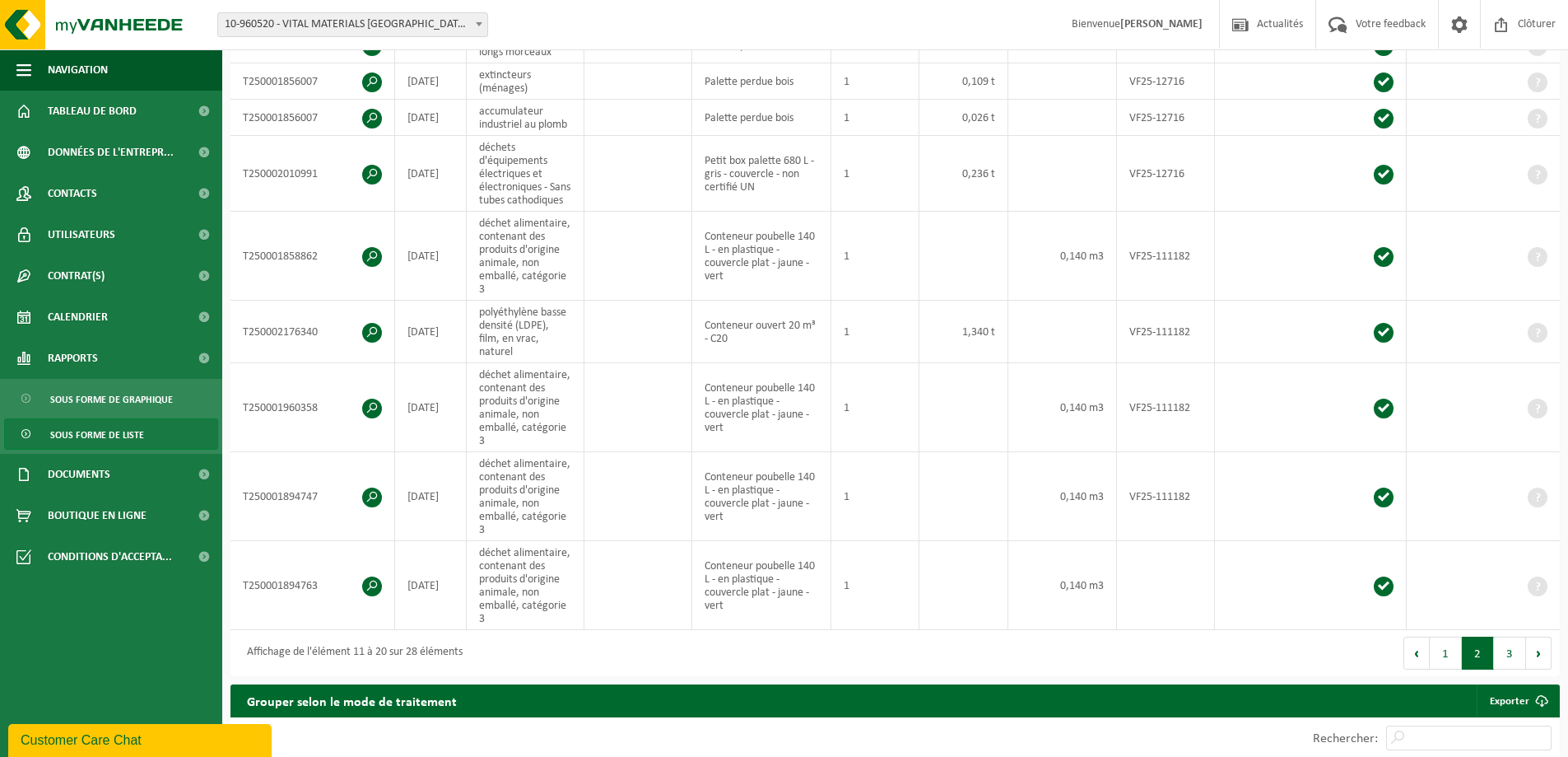
scroll to position [481, 0]
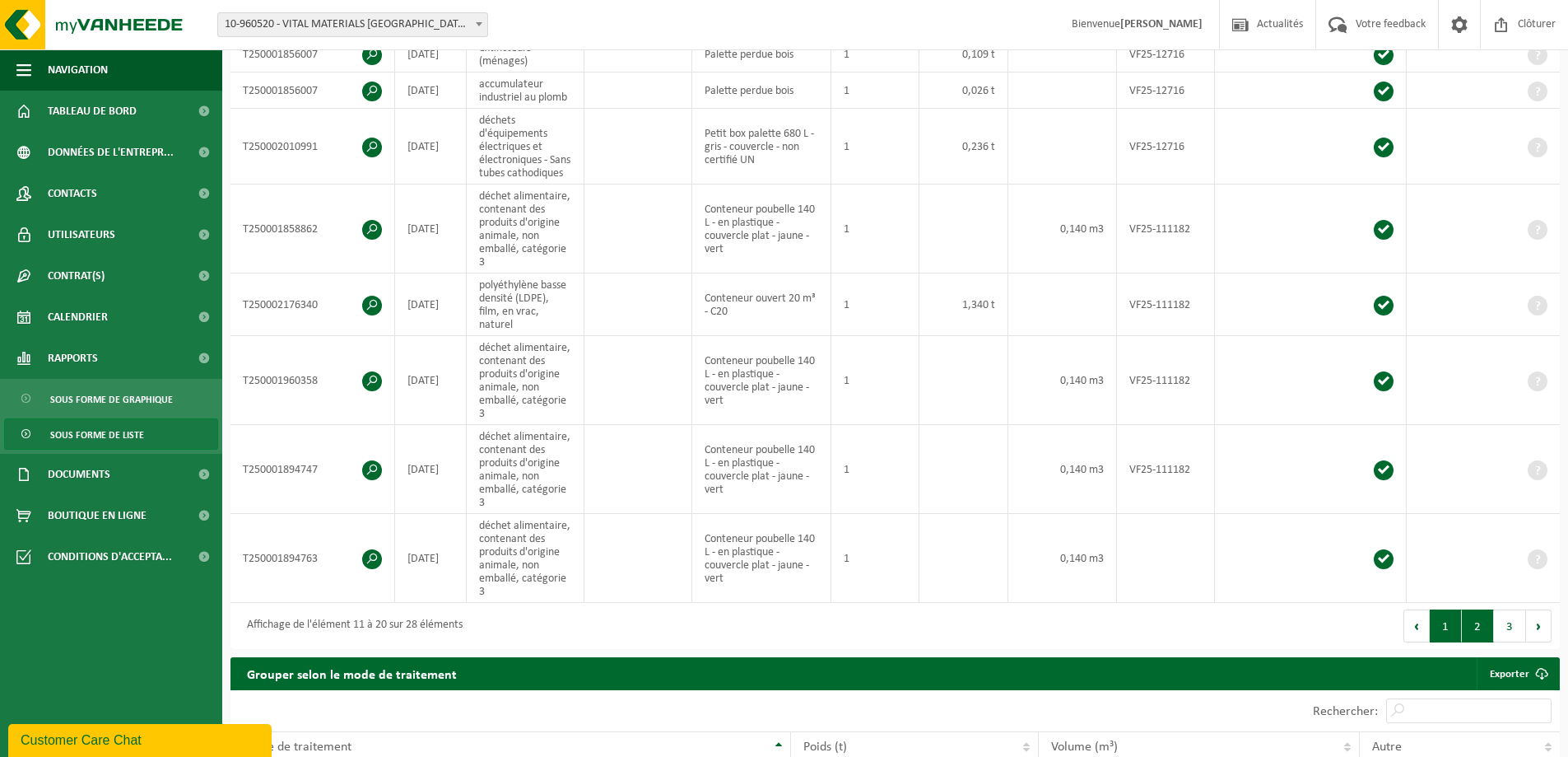
click at [1447, 639] on button "1" at bounding box center [1445, 626] width 32 height 33
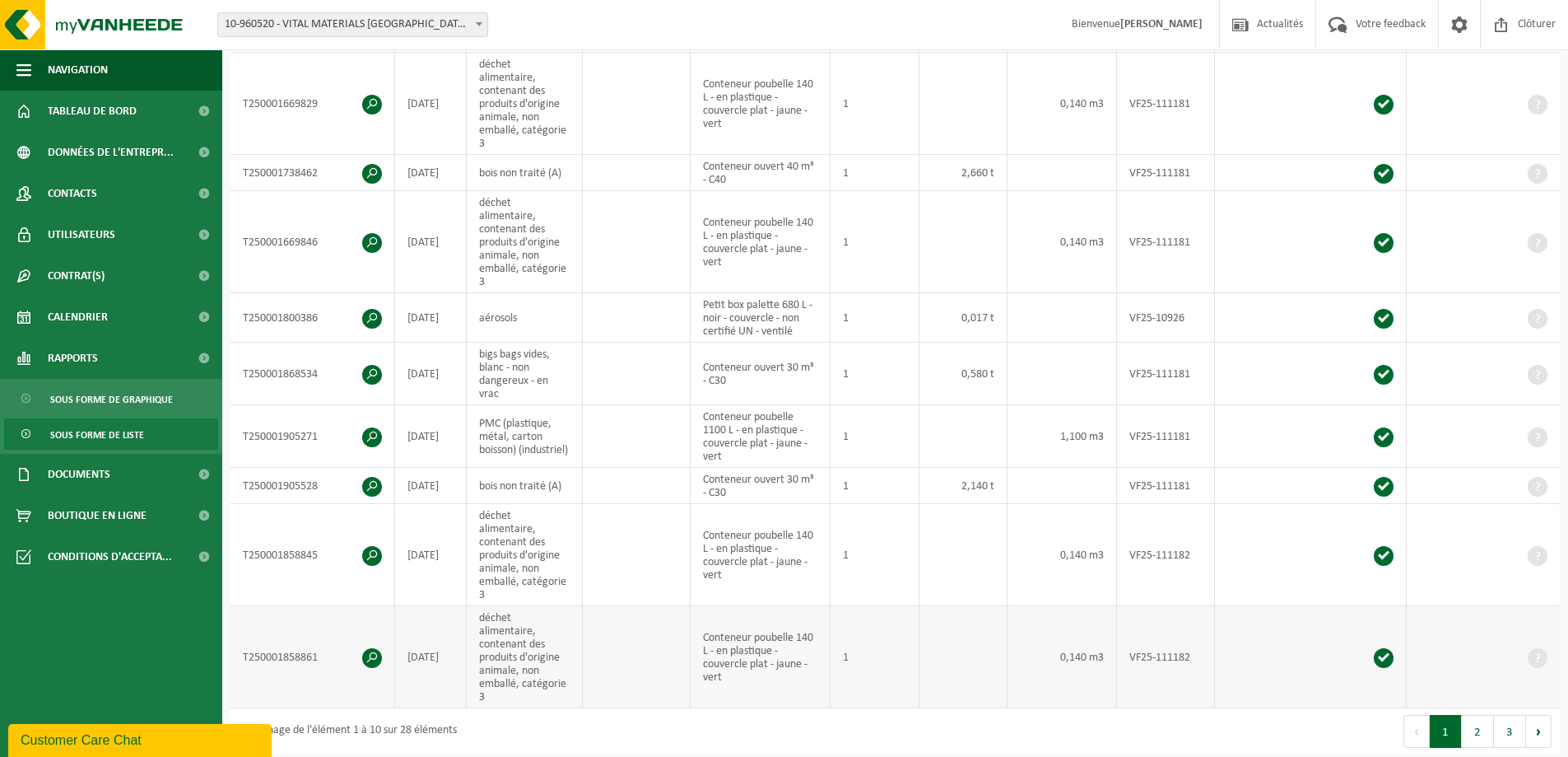
scroll to position [494, 0]
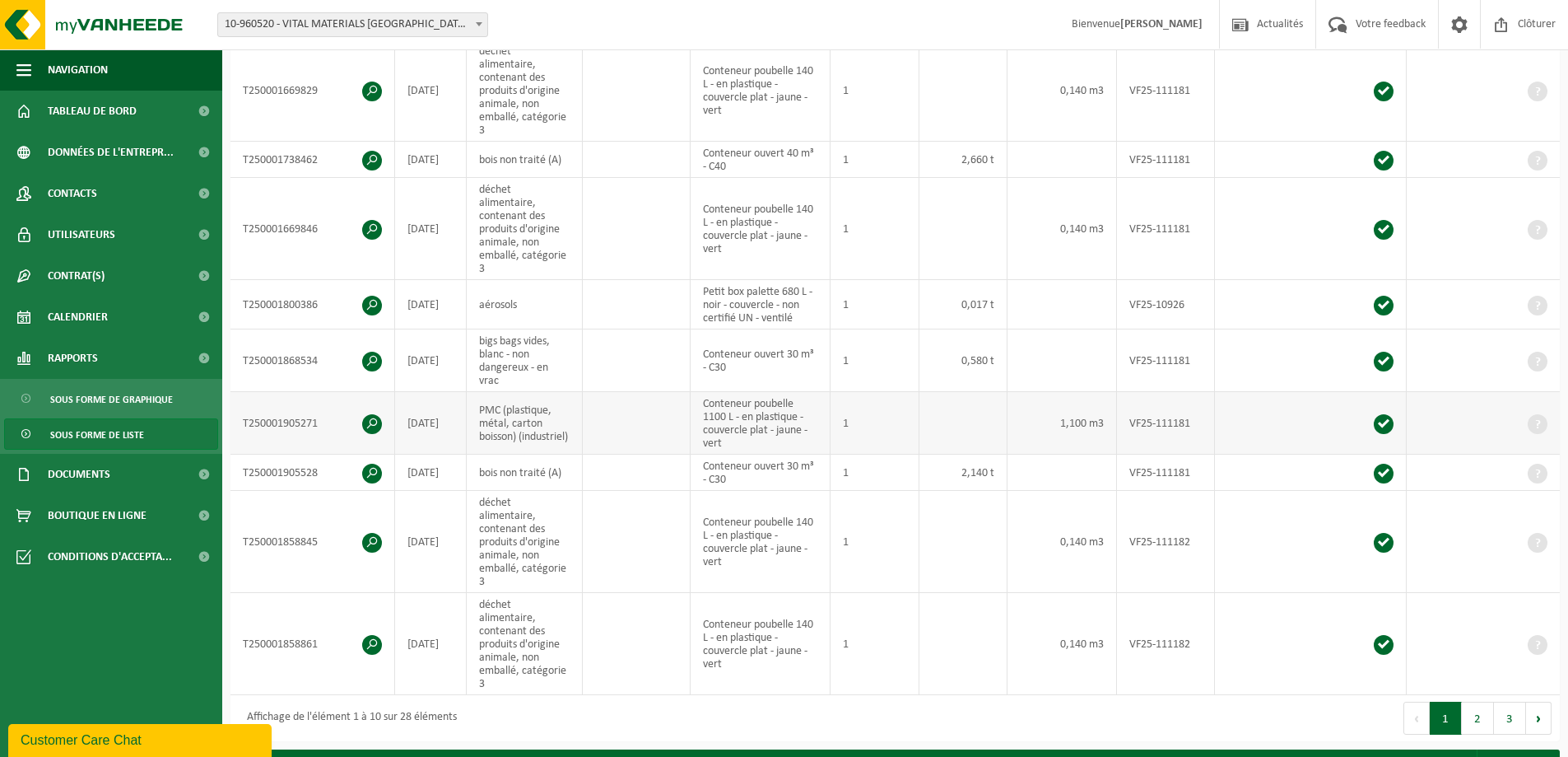
click at [367, 415] on span at bounding box center [371, 424] width 19 height 19
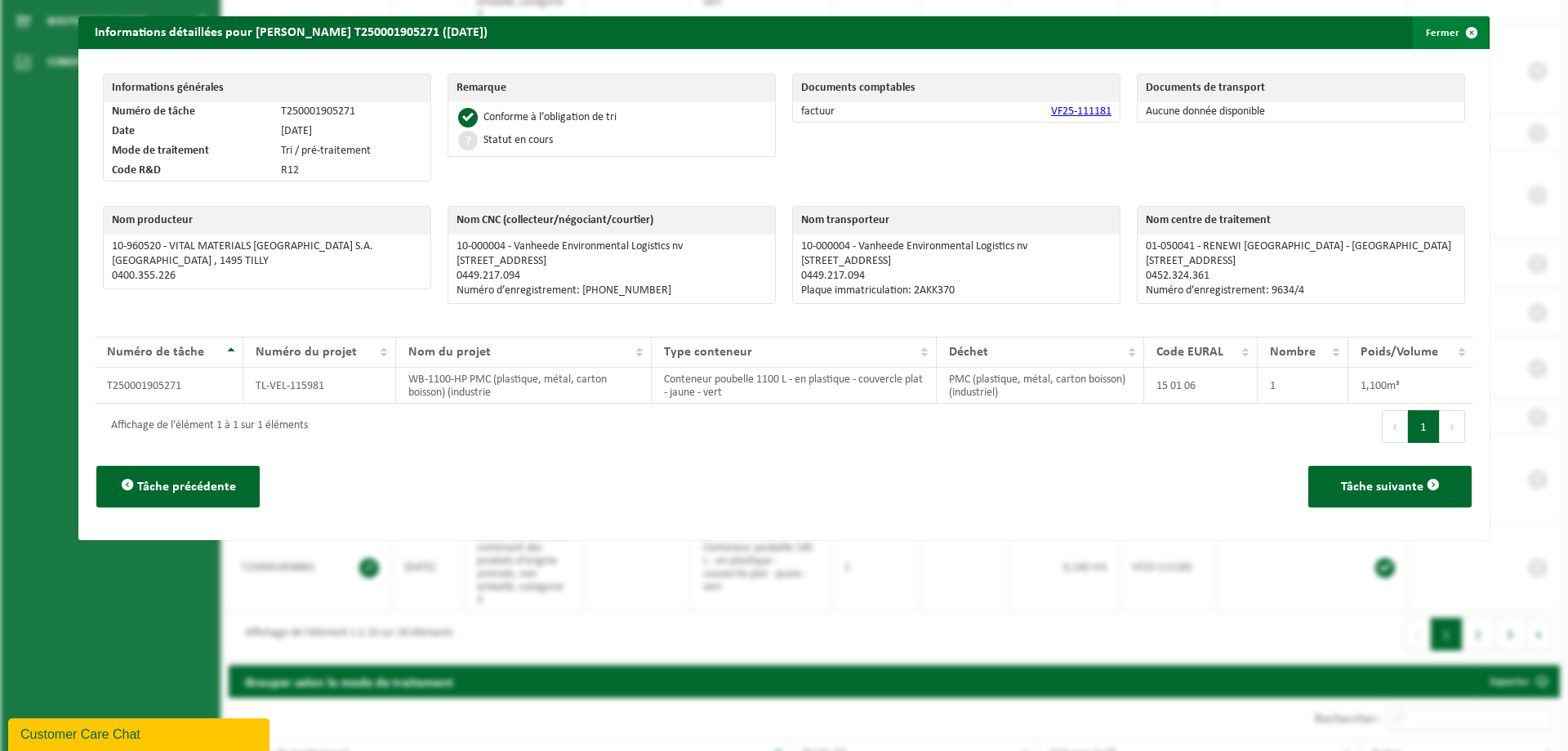
click at [1438, 40] on button "Fermer" at bounding box center [1450, 33] width 75 height 33
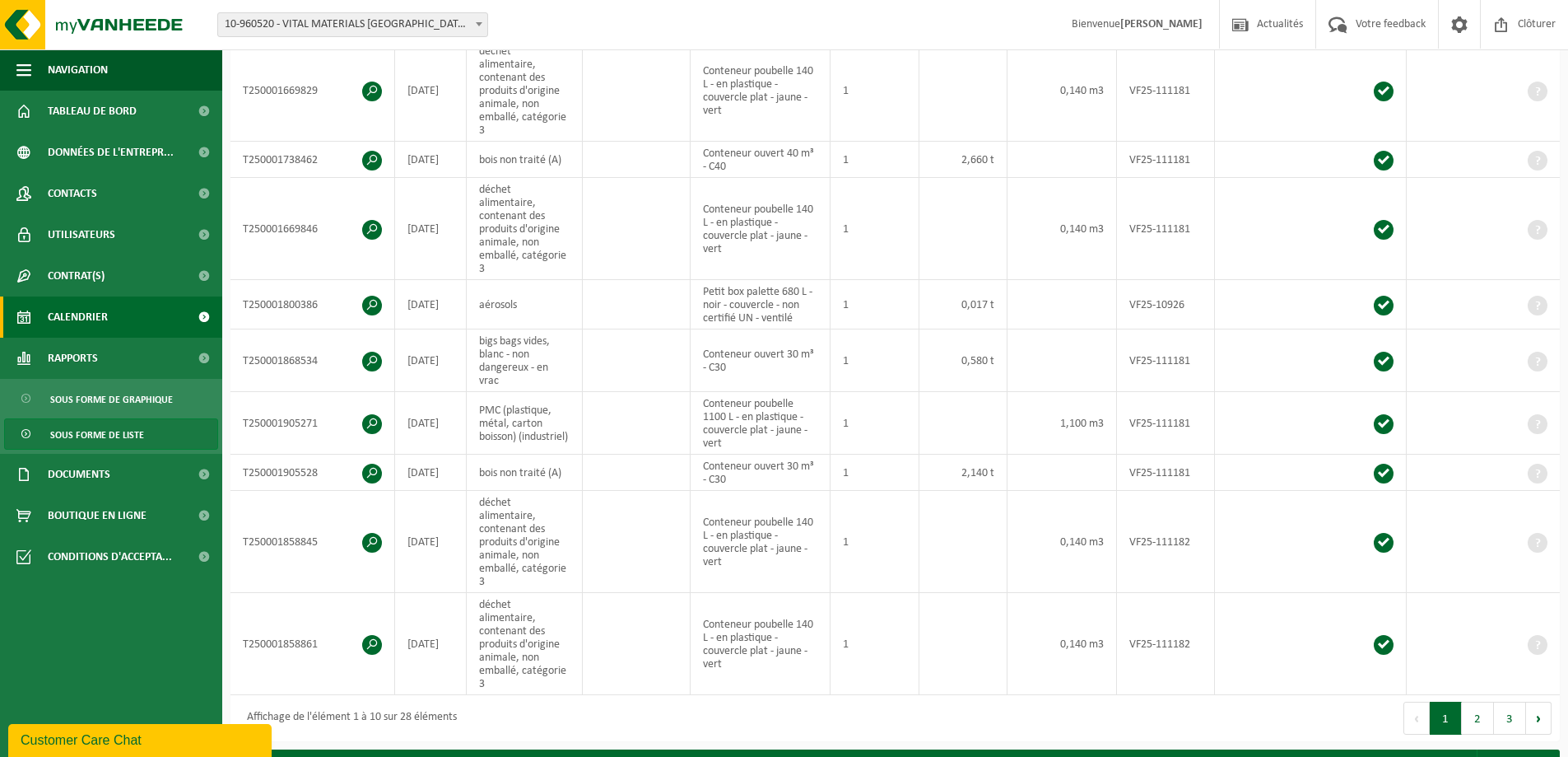
click at [76, 309] on span "Calendrier" at bounding box center [78, 317] width 60 height 42
